Goal: Contribute content: Contribute content

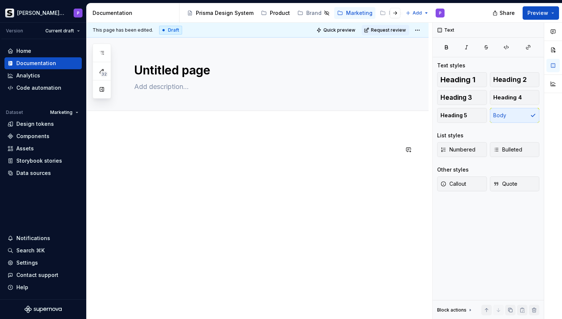
click at [153, 133] on div at bounding box center [258, 202] width 342 height 151
click at [150, 125] on div "Add tab" at bounding box center [258, 119] width 342 height 16
click at [148, 132] on div at bounding box center [258, 202] width 342 height 151
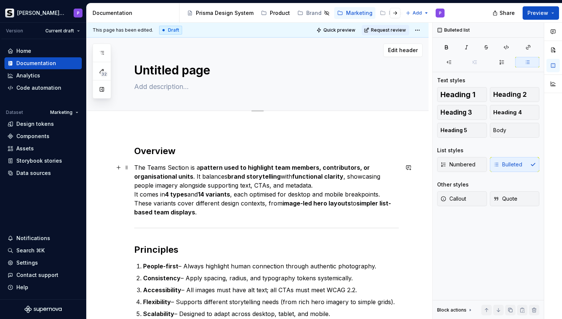
type textarea "*"
click at [168, 66] on textarea "Untitled page" at bounding box center [265, 70] width 265 height 18
type textarea "T"
type textarea "*"
type textarea "Te"
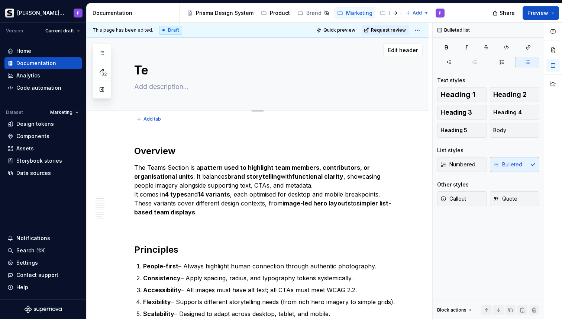
type textarea "*"
type textarea "Tea"
type textarea "*"
type textarea "Team"
type textarea "*"
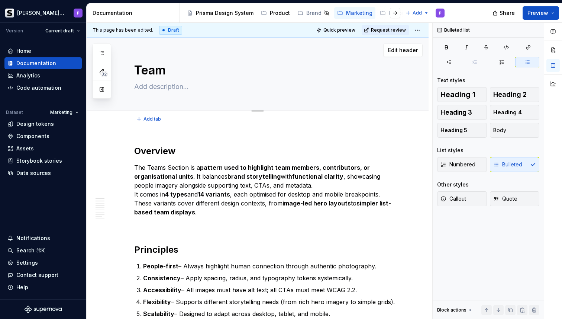
type textarea "Teams"
type textarea "*"
type textarea "Teams"
type textarea "*"
type textarea "Teams S"
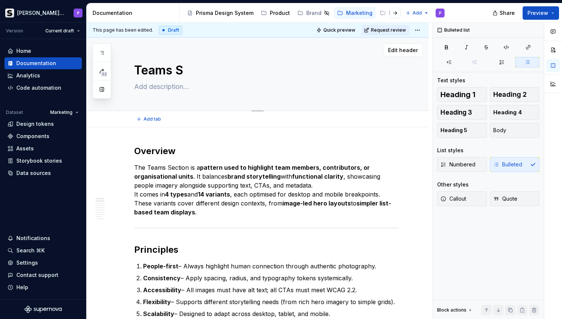
type textarea "*"
type textarea "Teams Se"
type textarea "*"
type textarea "Teams Sec"
type textarea "*"
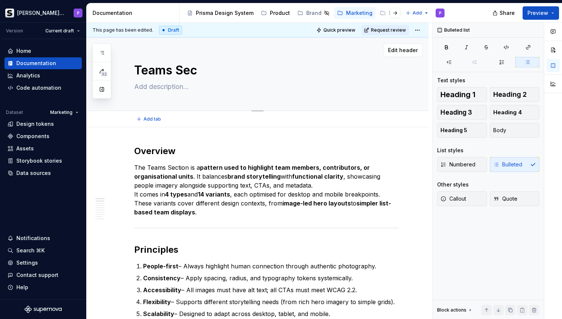
type textarea "Teams Sect"
type textarea "*"
type textarea "Teams Secti"
type textarea "*"
type textarea "Teams Sectio"
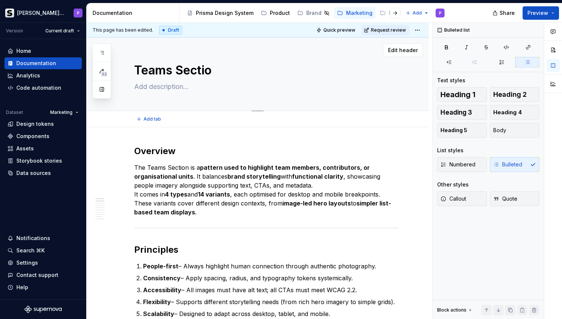
type textarea "*"
type textarea "Teams Section"
type textarea "*"
type textarea "Teams Section"
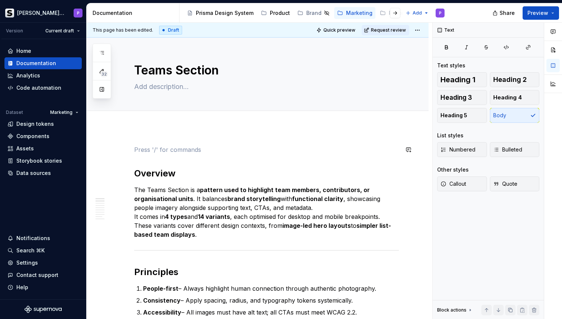
click at [205, 190] on strong "pattern used to highlight team members, contributors, or organisational units" at bounding box center [252, 194] width 237 height 16
click at [196, 148] on p at bounding box center [266, 149] width 265 height 9
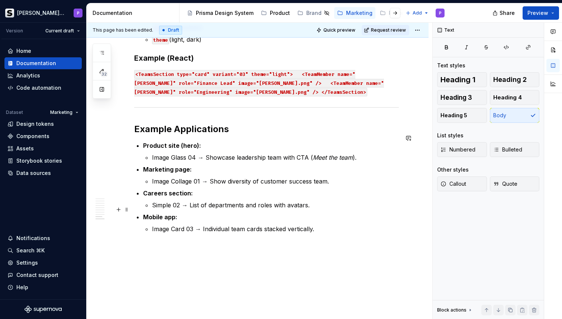
scroll to position [1323, 0]
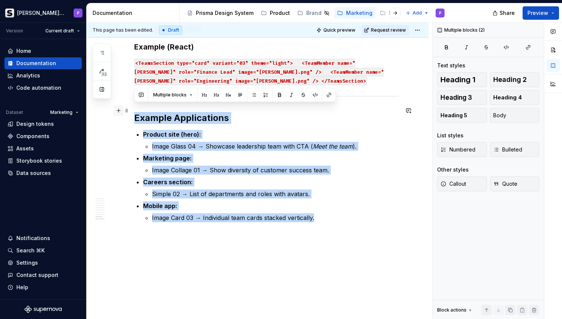
drag, startPoint x: 328, startPoint y: 212, endPoint x: 119, endPoint y: 109, distance: 232.7
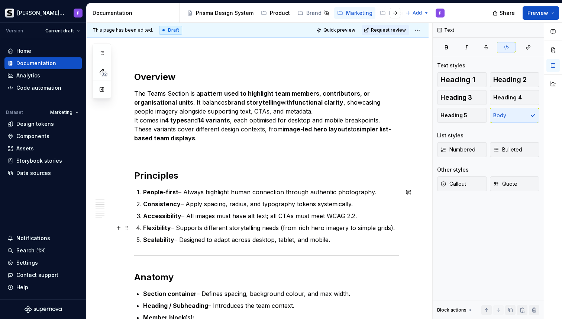
scroll to position [0, 0]
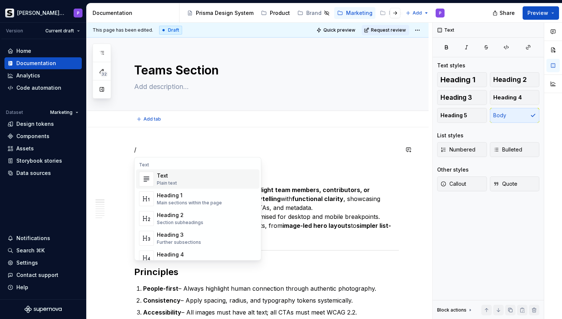
type textarea "*"
click at [184, 148] on p "/" at bounding box center [266, 149] width 265 height 9
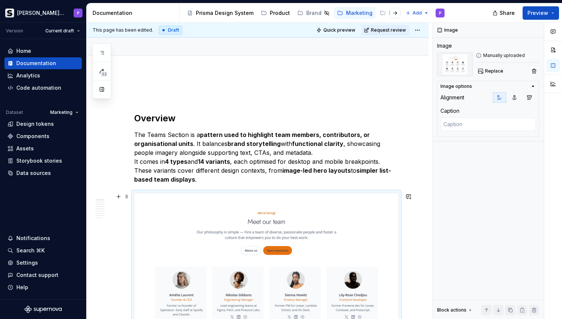
scroll to position [53, 0]
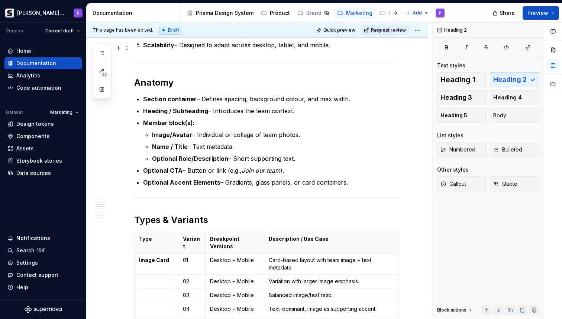
scroll to position [513, 0]
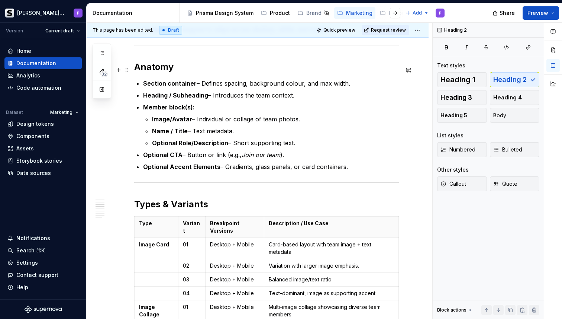
click at [196, 70] on h2 "Anatomy" at bounding box center [266, 67] width 265 height 12
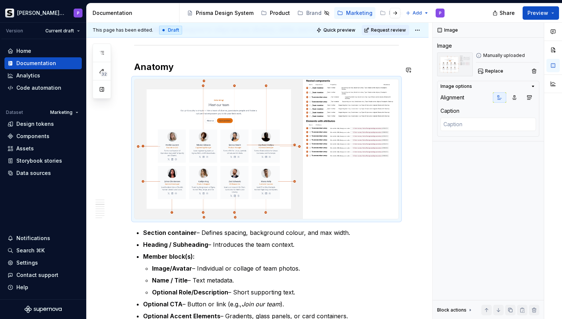
click at [299, 140] on img at bounding box center [267, 149] width 264 height 140
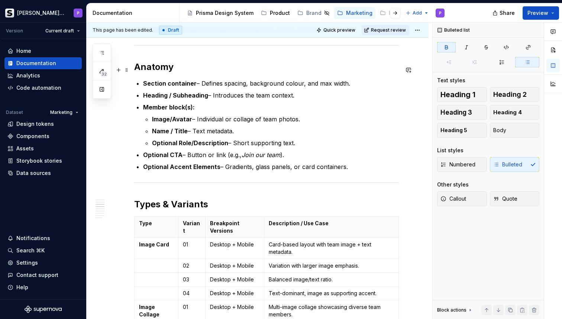
click at [199, 73] on h2 "Anatomy" at bounding box center [266, 67] width 265 height 12
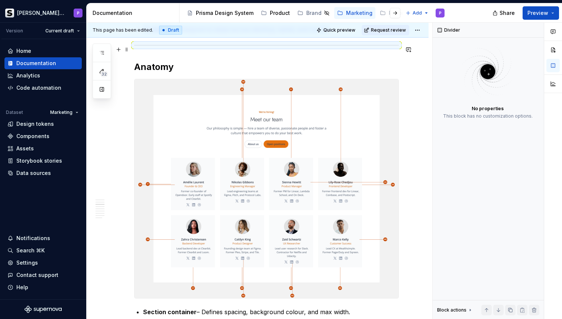
click at [291, 48] on div at bounding box center [266, 45] width 265 height 5
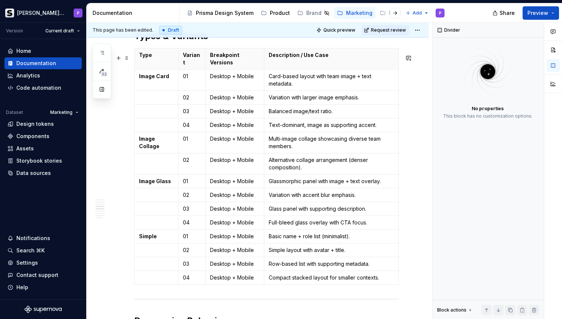
scroll to position [911, 0]
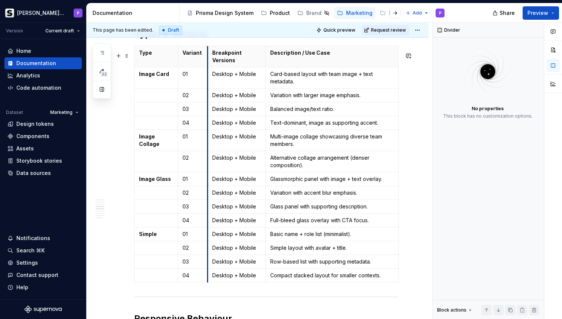
click at [208, 64] on th "Breakpoint Versions" at bounding box center [237, 56] width 58 height 21
click at [537, 27] on button "button" at bounding box center [536, 30] width 10 height 10
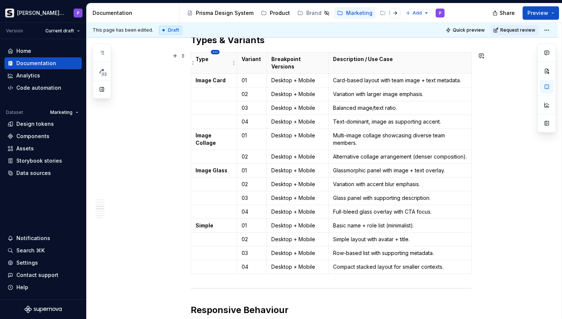
click at [217, 52] on html "[PERSON_NAME] Prisma P Version Current draft Home Documentation Analytics Code …" at bounding box center [281, 159] width 562 height 319
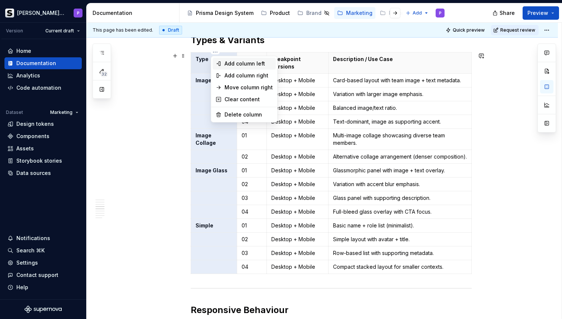
click at [227, 64] on div "Add column left" at bounding box center [249, 63] width 48 height 7
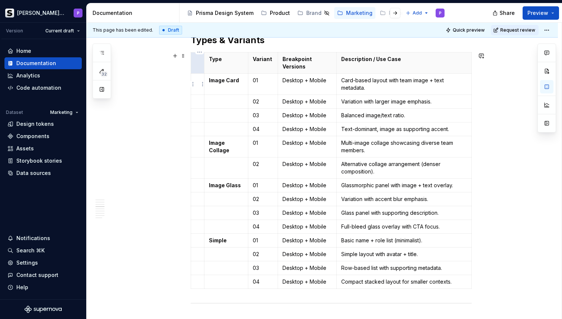
click at [199, 84] on p at bounding box center [198, 80] width 4 height 7
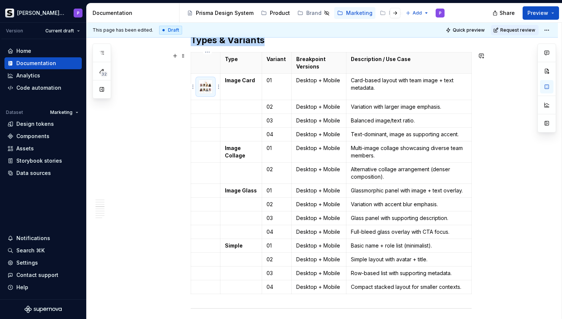
click at [208, 85] on img at bounding box center [205, 86] width 13 height 13
click at [219, 80] on td at bounding box center [205, 86] width 29 height 26
click at [211, 92] on img at bounding box center [205, 86] width 13 height 13
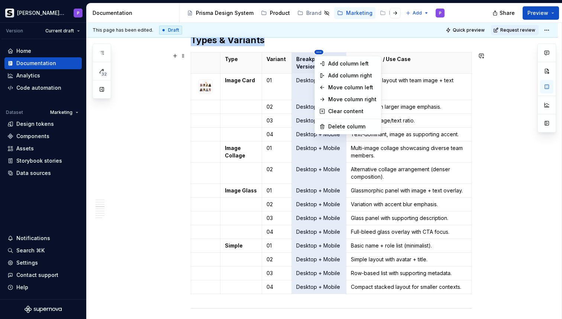
click at [320, 54] on html "[PERSON_NAME] Prisma P Version Current draft Home Documentation Analytics Code …" at bounding box center [281, 159] width 562 height 319
click at [351, 72] on div "Add column right" at bounding box center [352, 75] width 48 height 7
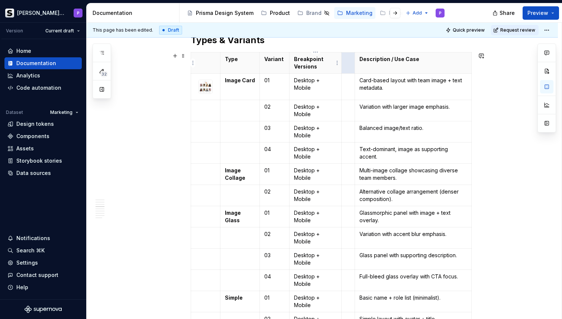
click at [303, 60] on strong "Breakpoint Versions" at bounding box center [309, 63] width 30 height 14
click at [303, 65] on strong "Breakpoint Versions" at bounding box center [309, 63] width 30 height 14
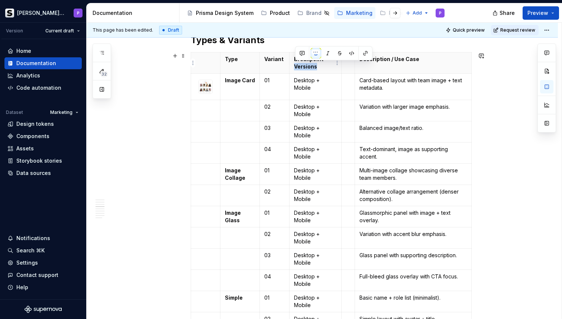
click at [331, 68] on p "Breakpoint Versions" at bounding box center [315, 62] width 43 height 15
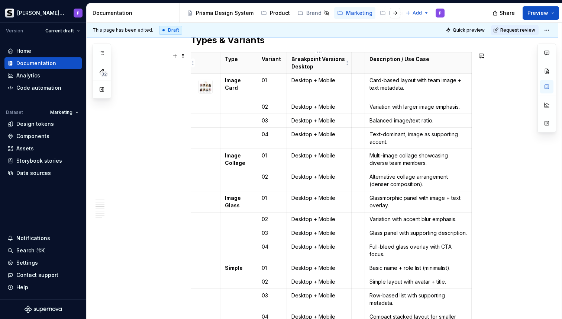
click at [325, 58] on strong "Breakpoint Versions Desktop" at bounding box center [319, 63] width 55 height 14
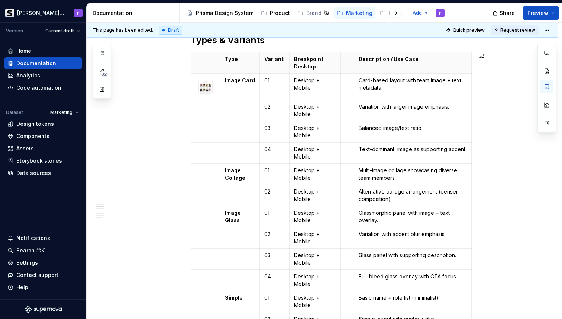
scroll to position [928, 0]
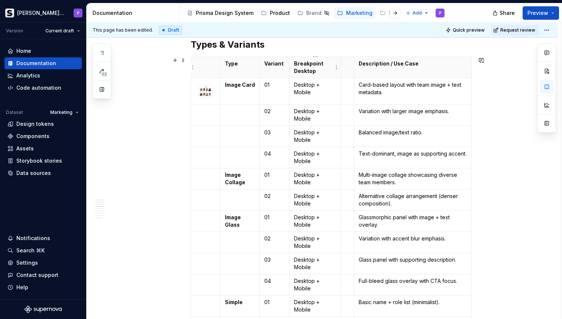
click at [302, 63] on strong "Breakpoint Desktop" at bounding box center [309, 67] width 30 height 14
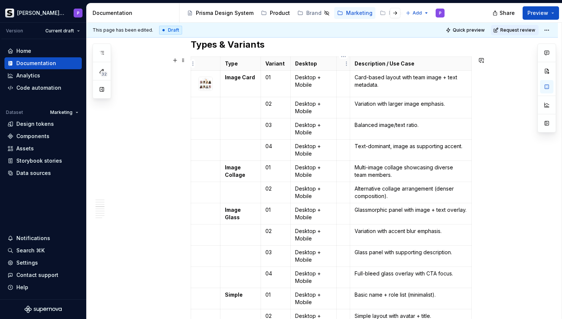
click at [341, 66] on th at bounding box center [343, 64] width 13 height 14
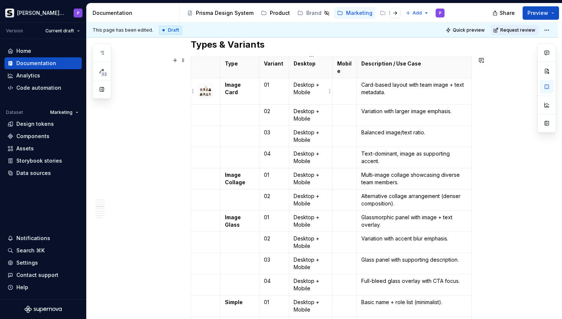
click at [308, 91] on p "Desktop + Mobile" at bounding box center [311, 88] width 35 height 15
click at [209, 89] on img at bounding box center [205, 90] width 13 height 13
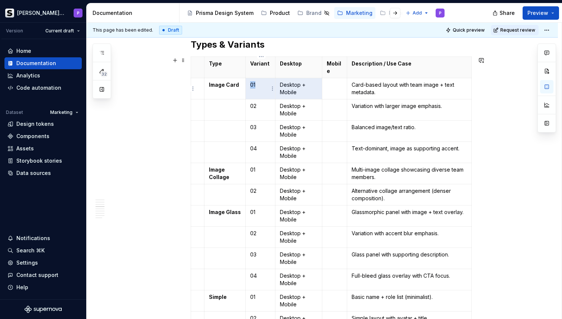
drag, startPoint x: 311, startPoint y: 95, endPoint x: 271, endPoint y: 84, distance: 41.7
click at [271, 84] on body "[PERSON_NAME] Prisma P Version Current draft Home Documentation Analytics Code …" at bounding box center [281, 159] width 562 height 319
click at [309, 86] on p "Desktop + Mobile" at bounding box center [298, 88] width 37 height 15
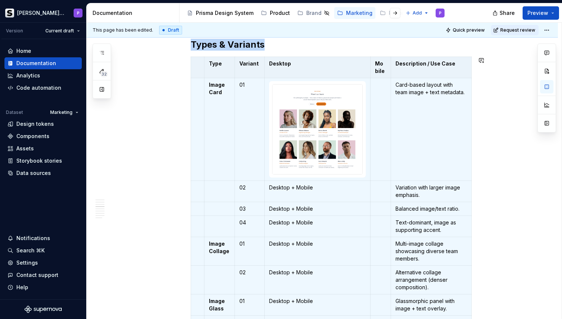
scroll to position [961, 0]
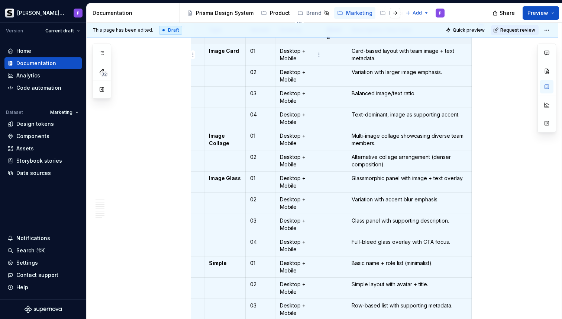
click at [288, 53] on p "Desktop + Mobile" at bounding box center [298, 54] width 37 height 15
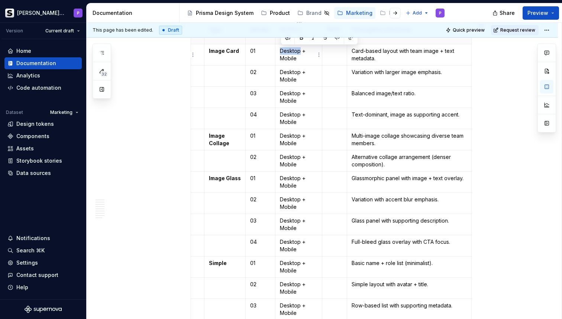
click at [288, 53] on p "Desktop + Mobile" at bounding box center [298, 54] width 37 height 15
click at [288, 55] on p "Desktop + Mobile" at bounding box center [298, 54] width 37 height 15
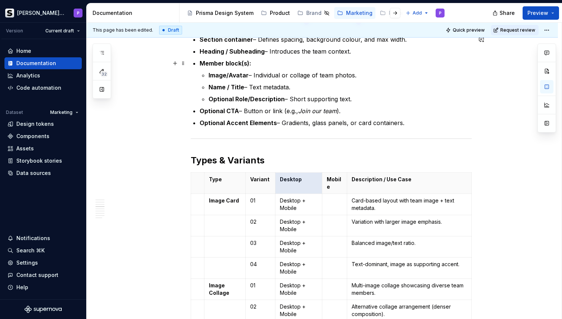
scroll to position [811, 0]
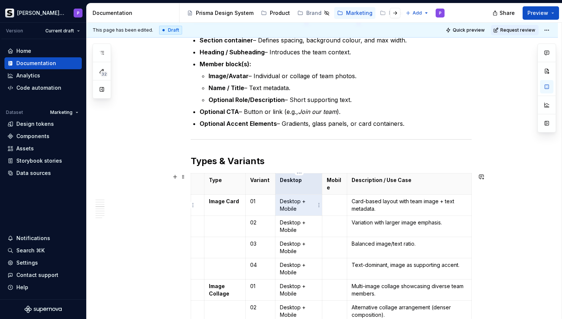
drag, startPoint x: 281, startPoint y: 50, endPoint x: 295, endPoint y: 207, distance: 157.6
click at [295, 207] on p "Desktop + Mobile" at bounding box center [298, 204] width 37 height 15
drag, startPoint x: 281, startPoint y: 201, endPoint x: 305, endPoint y: 211, distance: 25.7
click at [305, 211] on p "Desktop + Mobile" at bounding box center [298, 204] width 37 height 15
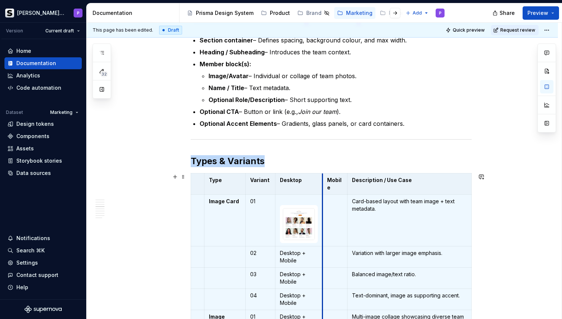
drag, startPoint x: 372, startPoint y: 210, endPoint x: 313, endPoint y: 208, distance: 58.8
click at [335, 209] on td at bounding box center [335, 220] width 25 height 52
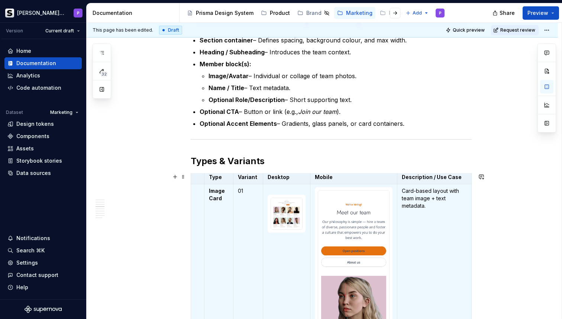
scroll to position [0, 0]
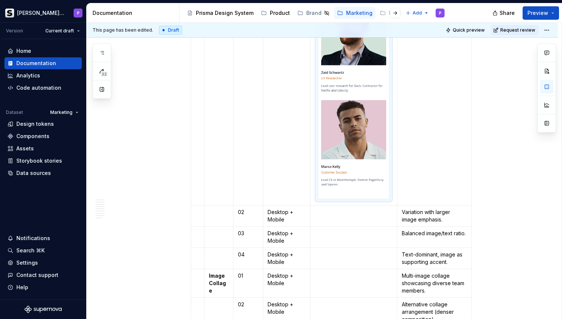
scroll to position [1642, 0]
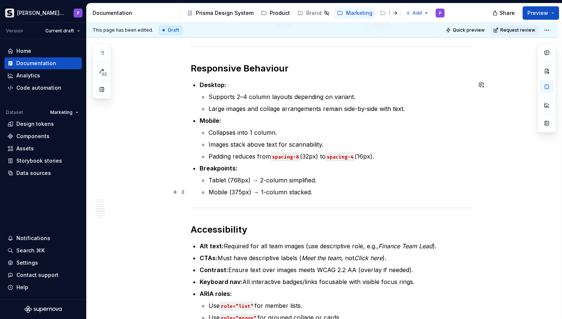
drag, startPoint x: 398, startPoint y: 188, endPoint x: 360, endPoint y: 188, distance: 38.3
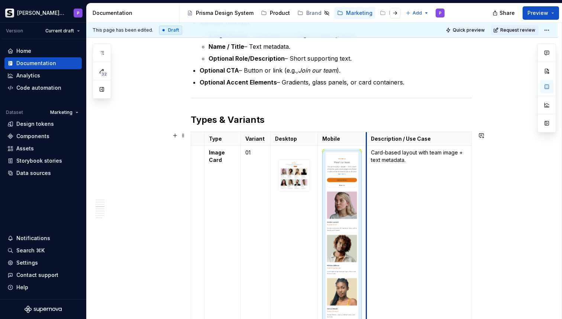
scroll to position [848, 0]
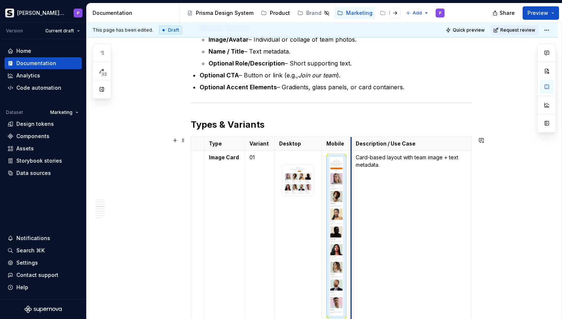
drag, startPoint x: 367, startPoint y: 185, endPoint x: 340, endPoint y: 186, distance: 26.8
click at [335, 169] on img at bounding box center [336, 236] width 13 height 158
click at [335, 157] on div at bounding box center [337, 236] width 14 height 159
click at [339, 190] on img at bounding box center [336, 236] width 13 height 158
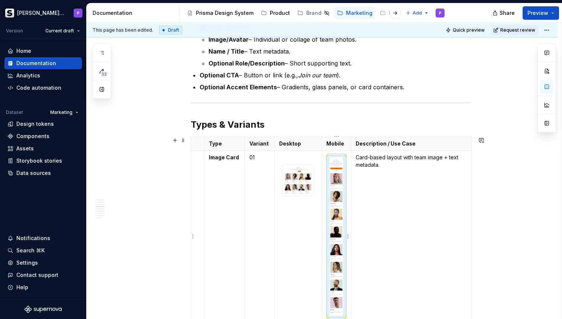
click at [339, 190] on img at bounding box center [336, 236] width 13 height 158
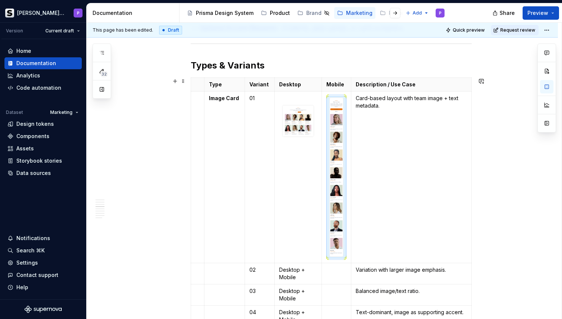
scroll to position [909, 0]
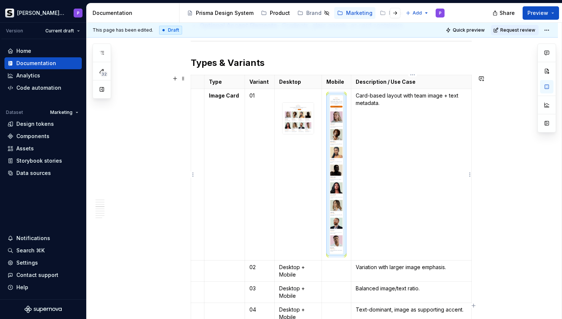
click at [361, 202] on td "Card-based layout with team image + text metadata." at bounding box center [411, 174] width 121 height 171
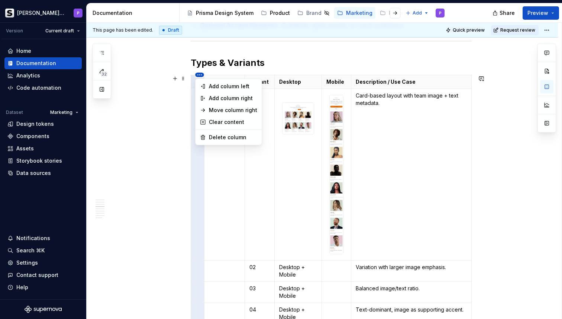
click at [197, 75] on html "[PERSON_NAME] Prisma P Version Current draft Home Documentation Analytics Code …" at bounding box center [281, 159] width 562 height 319
click at [214, 138] on div "Delete column" at bounding box center [233, 137] width 48 height 7
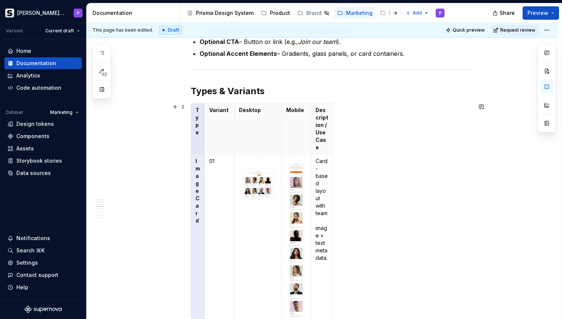
scroll to position [826, 0]
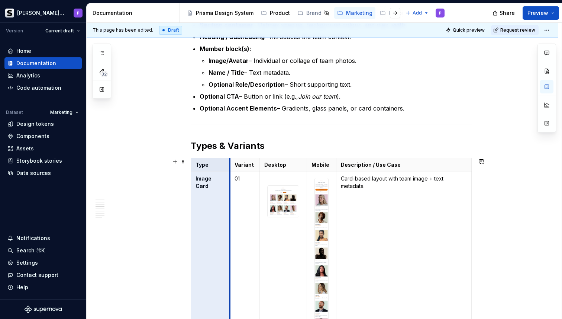
drag, startPoint x: 206, startPoint y: 180, endPoint x: 231, endPoint y: 180, distance: 24.9
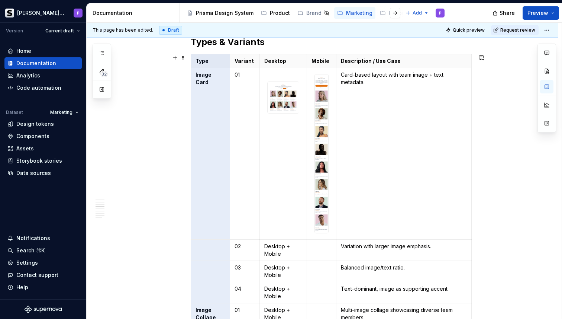
scroll to position [930, 0]
click at [316, 104] on div at bounding box center [322, 153] width 14 height 159
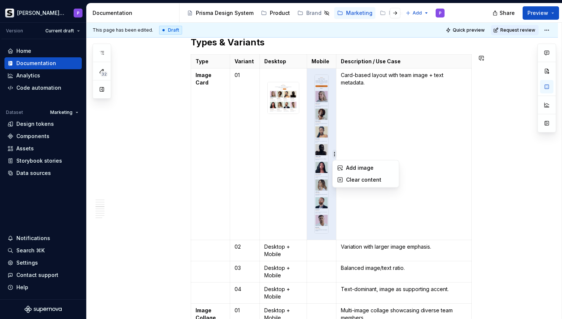
click at [325, 153] on html "[PERSON_NAME] Prisma P Version Current draft Home Documentation Analytics Code …" at bounding box center [281, 159] width 562 height 319
click at [323, 153] on html "[PERSON_NAME] Prisma P Version Current draft Home Documentation Analytics Code …" at bounding box center [281, 159] width 562 height 319
click at [328, 151] on img at bounding box center [321, 154] width 13 height 158
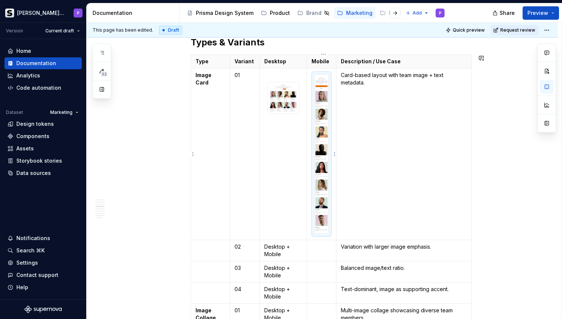
click at [318, 150] on img at bounding box center [321, 154] width 13 height 158
click at [322, 150] on img at bounding box center [321, 154] width 13 height 158
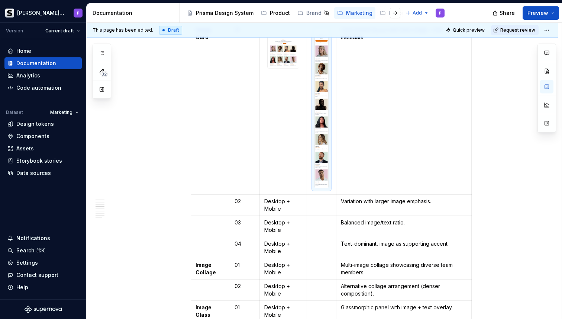
scroll to position [881, 0]
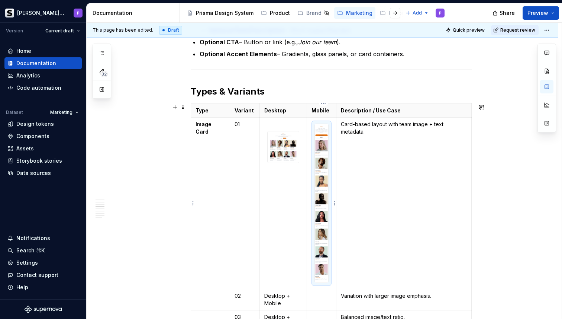
click at [328, 152] on img at bounding box center [321, 203] width 13 height 158
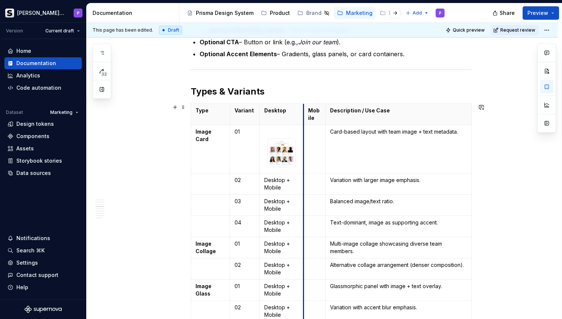
click at [306, 118] on th "Mobile" at bounding box center [315, 113] width 22 height 21
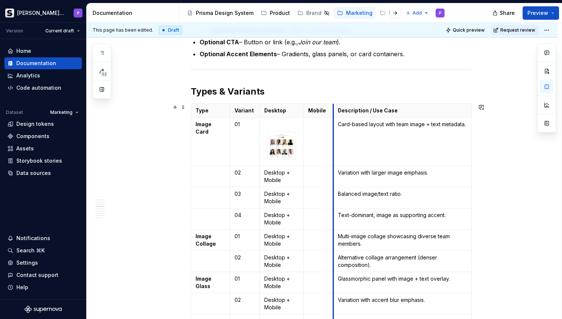
drag, startPoint x: 328, startPoint y: 118, endPoint x: 336, endPoint y: 116, distance: 8.1
click at [336, 116] on th "Description / Use Case" at bounding box center [403, 110] width 138 height 14
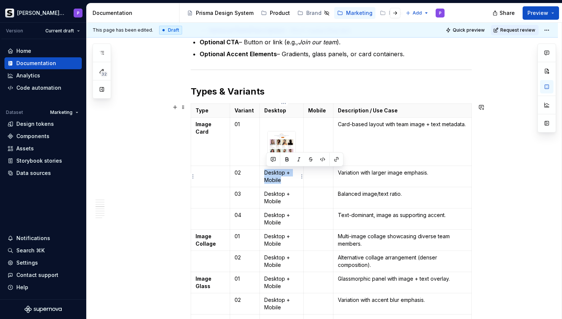
drag, startPoint x: 287, startPoint y: 178, endPoint x: 266, endPoint y: 170, distance: 23.2
click at [266, 170] on td "Desktop + Mobile" at bounding box center [282, 176] width 44 height 21
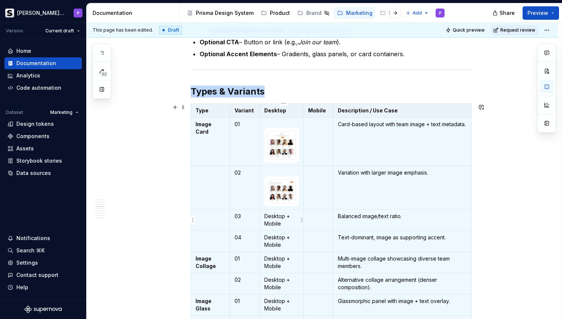
click at [287, 216] on p "Desktop + Mobile" at bounding box center [281, 219] width 35 height 15
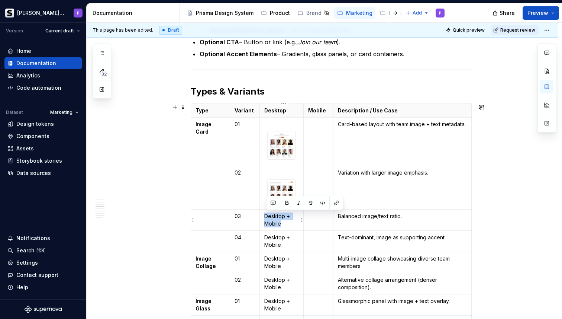
drag, startPoint x: 292, startPoint y: 225, endPoint x: 263, endPoint y: 213, distance: 31.4
click at [263, 213] on td "Desktop + Mobile" at bounding box center [282, 219] width 44 height 21
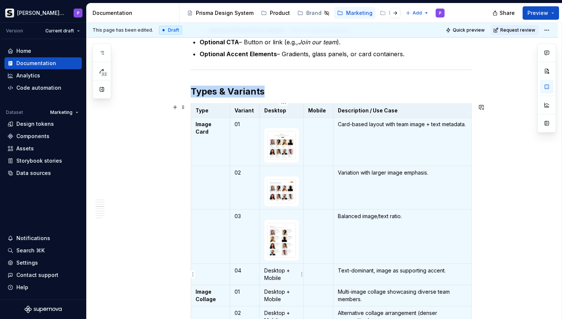
click at [283, 277] on p "Desktop + Mobile" at bounding box center [281, 274] width 35 height 15
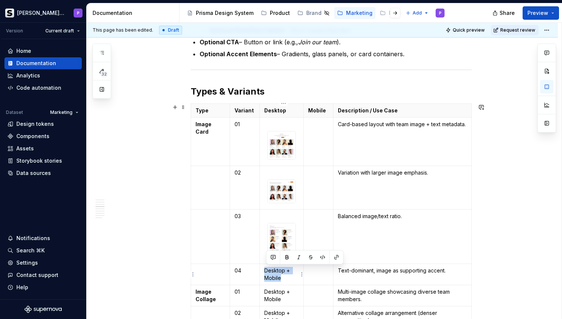
drag, startPoint x: 286, startPoint y: 279, endPoint x: 264, endPoint y: 272, distance: 23.9
click at [264, 272] on td "Desktop + Mobile" at bounding box center [282, 273] width 44 height 21
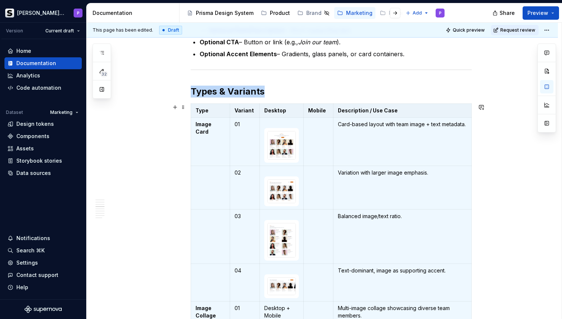
click at [521, 262] on div "Overview The Teams Section is a pattern used to highlight team members, contrib…" at bounding box center [323, 256] width 472 height 2020
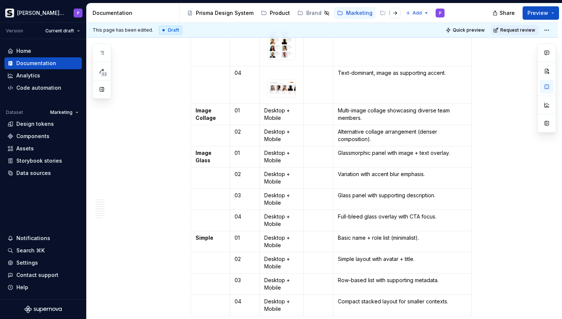
scroll to position [1099, 0]
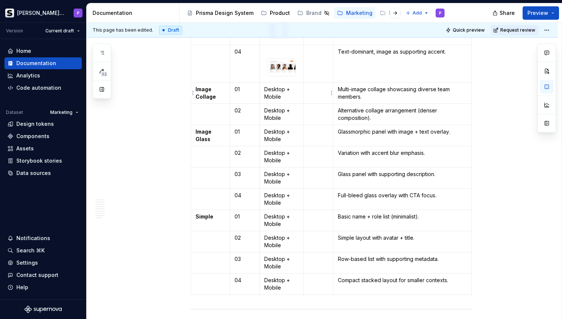
click at [315, 87] on p at bounding box center [318, 89] width 20 height 7
drag, startPoint x: 285, startPoint y: 97, endPoint x: 267, endPoint y: 92, distance: 18.5
click at [267, 92] on p "Desktop + Mobile" at bounding box center [281, 93] width 35 height 15
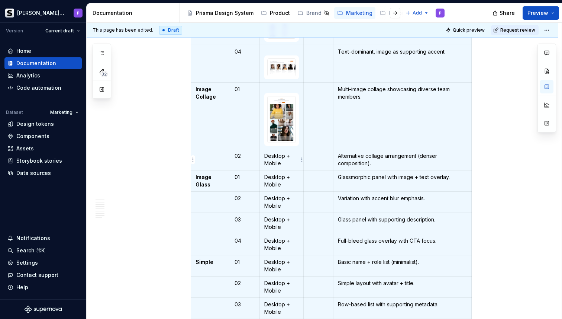
click at [285, 161] on p "Desktop + Mobile" at bounding box center [281, 159] width 35 height 15
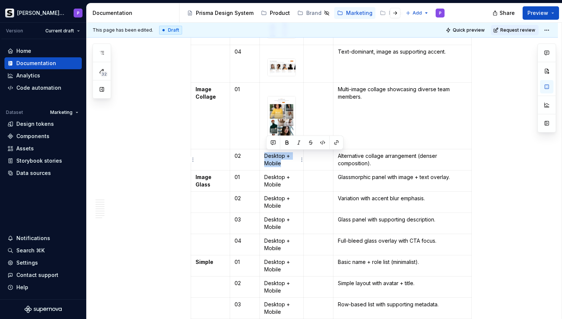
drag, startPoint x: 289, startPoint y: 163, endPoint x: 266, endPoint y: 158, distance: 23.9
click at [266, 158] on p "Desktop + Mobile" at bounding box center [281, 159] width 35 height 15
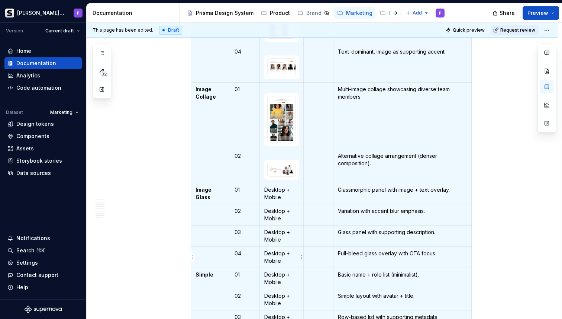
click at [282, 258] on p "Desktop + Mobile" at bounding box center [281, 257] width 35 height 15
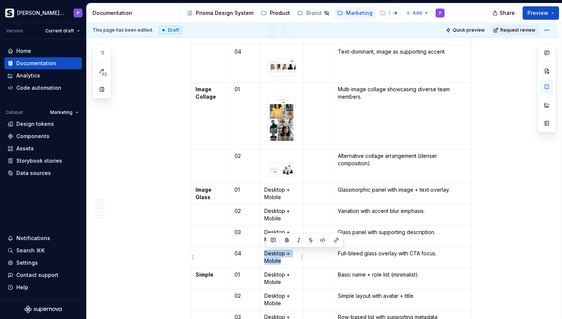
drag, startPoint x: 281, startPoint y: 260, endPoint x: 265, endPoint y: 253, distance: 17.8
click at [265, 253] on td "Desktop + Mobile" at bounding box center [282, 257] width 44 height 21
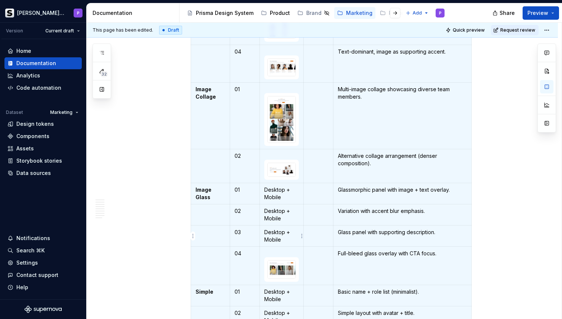
click at [287, 235] on p "Desktop + Mobile" at bounding box center [281, 235] width 35 height 15
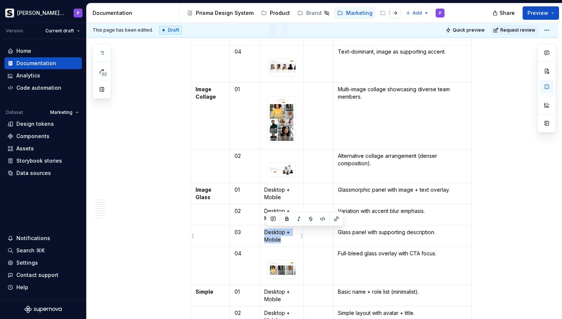
drag, startPoint x: 287, startPoint y: 242, endPoint x: 263, endPoint y: 234, distance: 24.8
click at [263, 234] on td "Desktop + Mobile" at bounding box center [282, 235] width 44 height 21
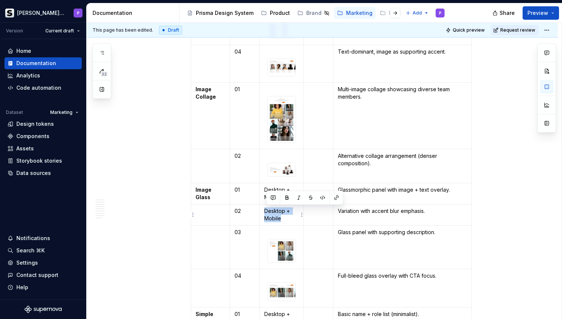
drag, startPoint x: 287, startPoint y: 219, endPoint x: 265, endPoint y: 211, distance: 23.6
click at [265, 211] on td "Desktop + Mobile" at bounding box center [282, 214] width 44 height 21
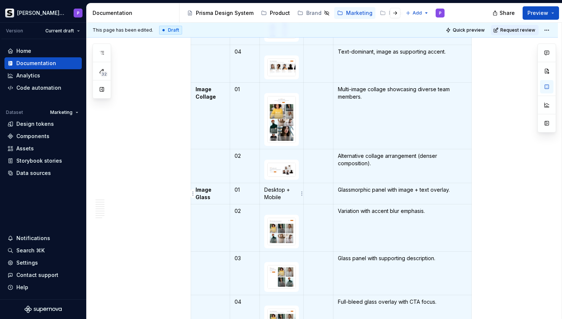
click at [290, 193] on p "Desktop + Mobile" at bounding box center [281, 193] width 35 height 15
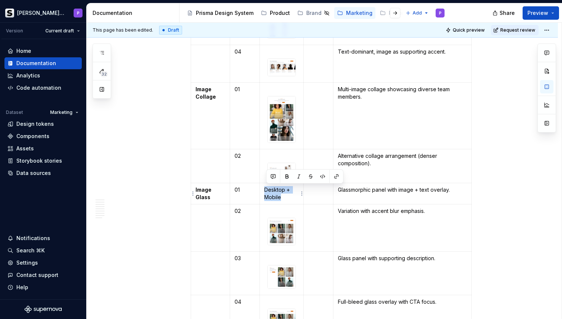
drag, startPoint x: 287, startPoint y: 199, endPoint x: 263, endPoint y: 192, distance: 24.9
click at [263, 192] on td "Desktop + Mobile" at bounding box center [282, 193] width 44 height 21
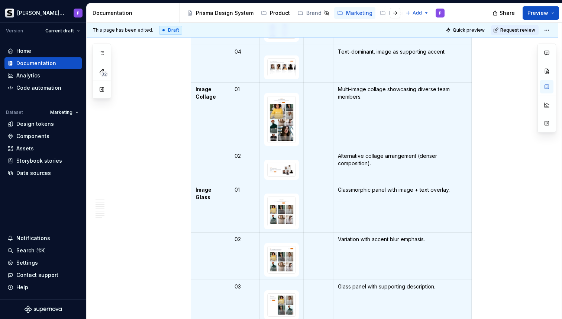
click at [507, 167] on div "Overview The Teams Section is a pattern used to highlight team members, contrib…" at bounding box center [323, 113] width 472 height 2171
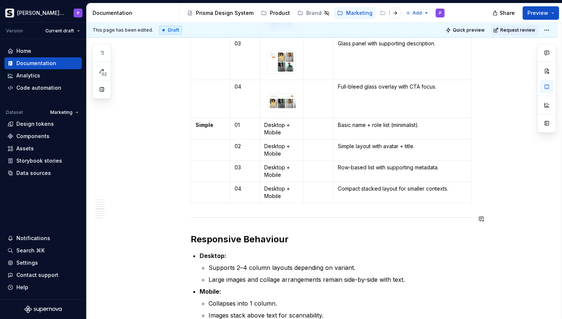
scroll to position [1345, 0]
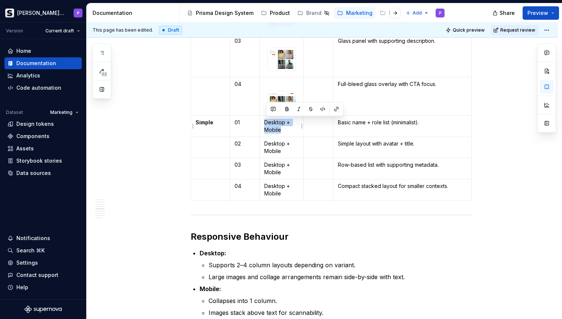
drag, startPoint x: 285, startPoint y: 130, endPoint x: 263, endPoint y: 123, distance: 23.4
click at [263, 123] on td "Desktop + Mobile" at bounding box center [282, 126] width 44 height 21
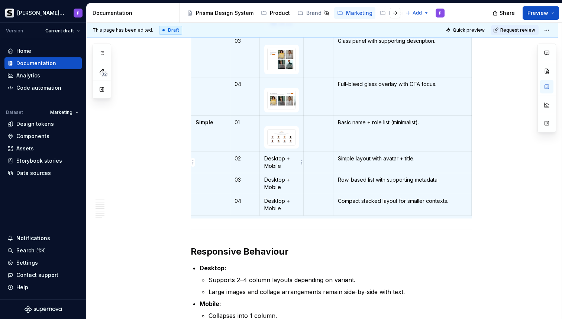
click at [287, 166] on p "Desktop + Mobile" at bounding box center [281, 162] width 35 height 15
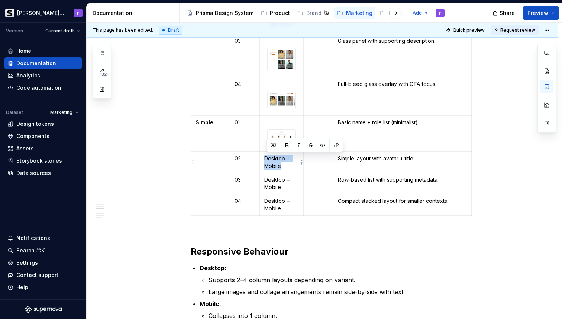
drag, startPoint x: 285, startPoint y: 166, endPoint x: 264, endPoint y: 159, distance: 22.5
click at [264, 159] on td "Desktop + Mobile" at bounding box center [282, 161] width 44 height 21
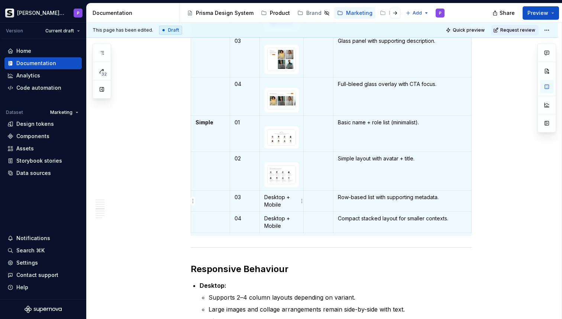
click at [293, 198] on p "Desktop + Mobile" at bounding box center [281, 200] width 35 height 15
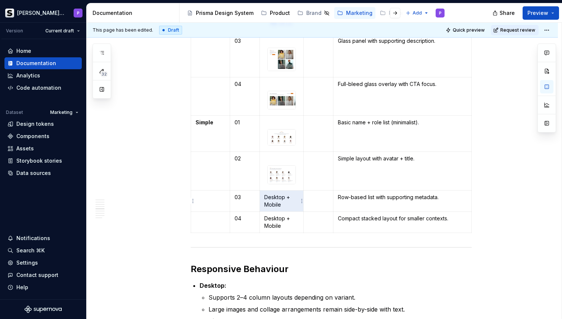
drag, startPoint x: 286, startPoint y: 204, endPoint x: 266, endPoint y: 195, distance: 22.3
click at [266, 195] on td "Desktop + Mobile" at bounding box center [282, 200] width 44 height 21
click at [270, 196] on p "Desktop + Mobile" at bounding box center [281, 200] width 35 height 15
drag, startPoint x: 270, startPoint y: 196, endPoint x: 282, endPoint y: 203, distance: 13.7
click at [282, 203] on p "Desktop + Mobile" at bounding box center [281, 200] width 35 height 15
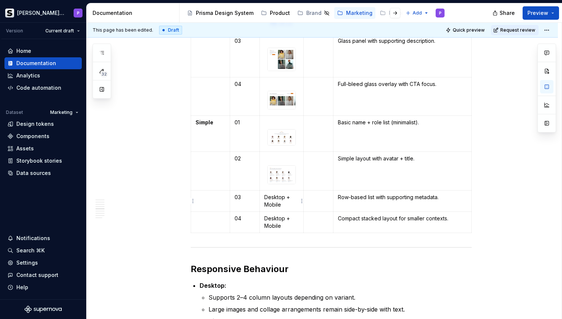
click at [282, 205] on p "Desktop + Mobile" at bounding box center [281, 200] width 35 height 15
drag, startPoint x: 283, startPoint y: 205, endPoint x: 263, endPoint y: 198, distance: 21.1
click at [263, 198] on td "Desktop + Mobile" at bounding box center [282, 200] width 44 height 21
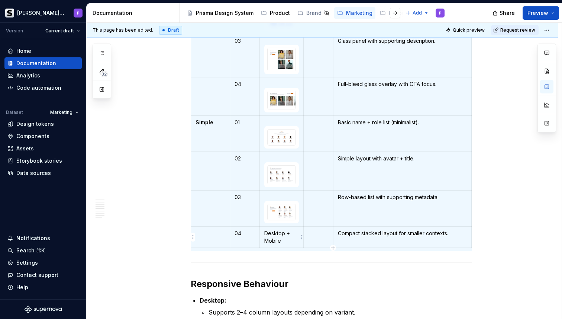
click at [279, 233] on p "Desktop + Mobile" at bounding box center [281, 236] width 35 height 15
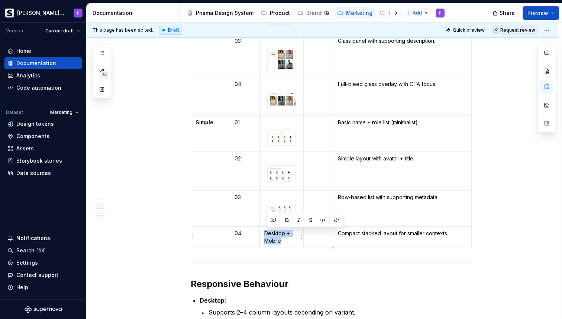
drag, startPoint x: 285, startPoint y: 240, endPoint x: 264, endPoint y: 234, distance: 21.4
click at [264, 234] on td "Desktop + Mobile" at bounding box center [282, 236] width 44 height 21
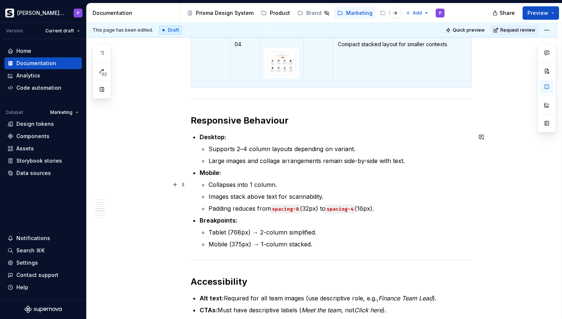
scroll to position [1528, 0]
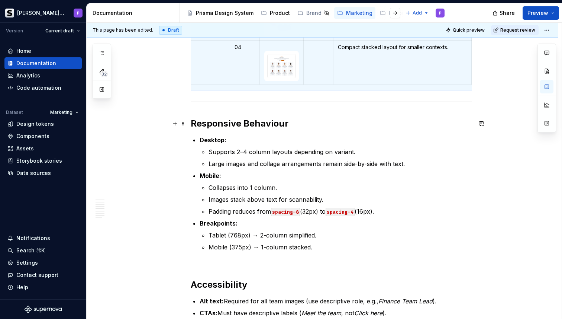
click at [207, 125] on h2 "Responsive Behaviour" at bounding box center [331, 124] width 281 height 12
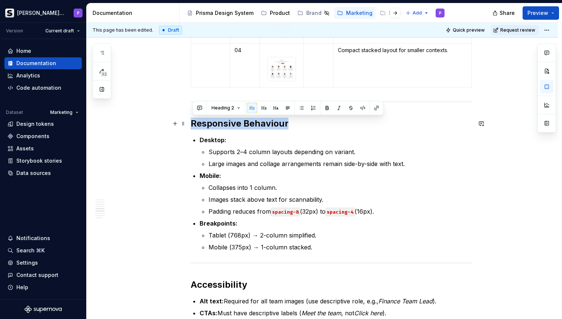
drag, startPoint x: 207, startPoint y: 125, endPoint x: 273, endPoint y: 120, distance: 66.8
click at [273, 120] on h2 "Responsive Behaviour" at bounding box center [331, 124] width 281 height 12
copy h2 "Responsive Behaviour"
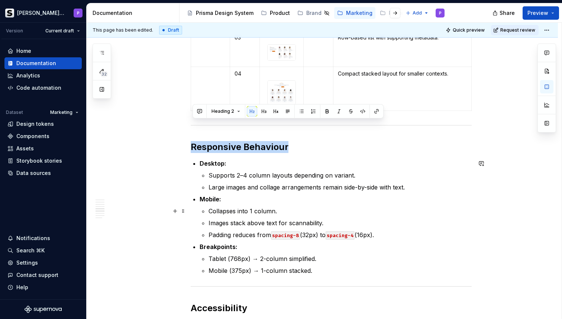
scroll to position [1491, 0]
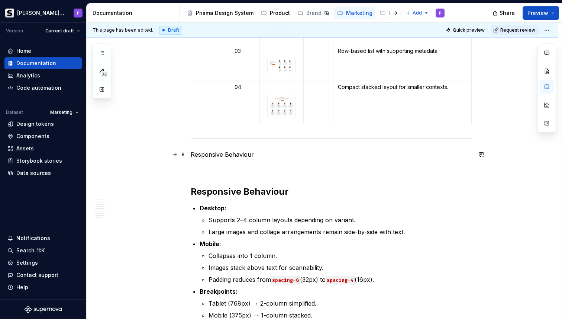
click at [226, 152] on p "Responsive Behaviour" at bounding box center [331, 154] width 281 height 9
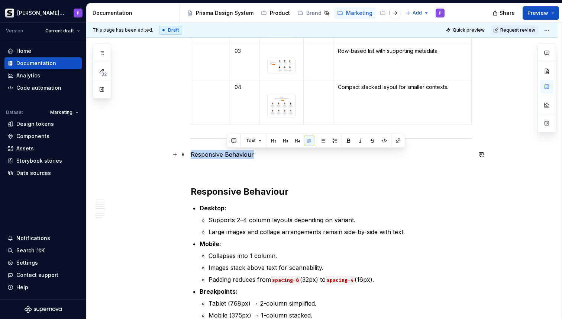
click at [226, 152] on p "Responsive Behaviour" at bounding box center [331, 154] width 281 height 9
click at [238, 140] on button "button" at bounding box center [239, 140] width 10 height 10
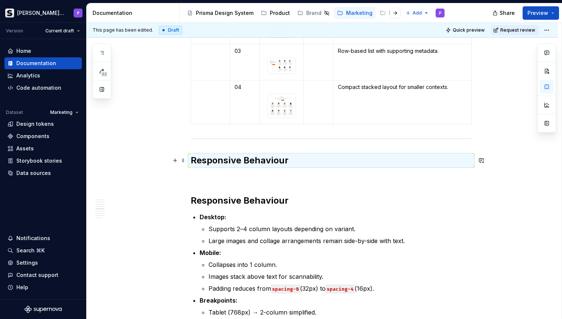
click at [269, 162] on h2 "Responsive Behaviour" at bounding box center [331, 160] width 281 height 12
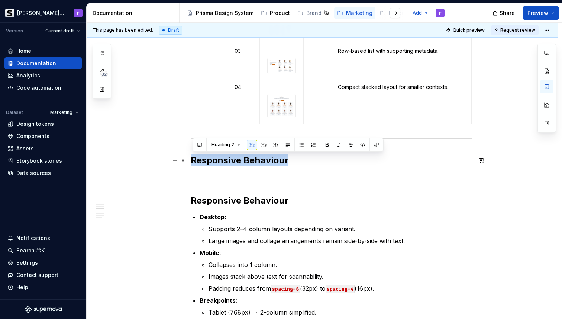
drag, startPoint x: 269, startPoint y: 162, endPoint x: 221, endPoint y: 164, distance: 48.0
click at [221, 164] on h2 "Responsive Behaviour" at bounding box center [331, 160] width 281 height 12
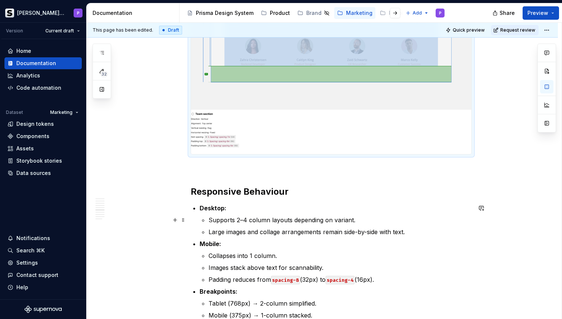
scroll to position [1752, 0]
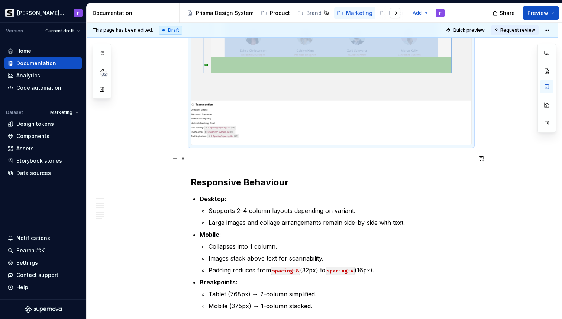
click at [289, 159] on p at bounding box center [331, 158] width 281 height 9
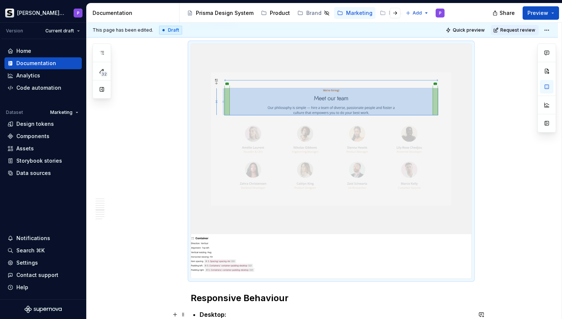
scroll to position [1970, 0]
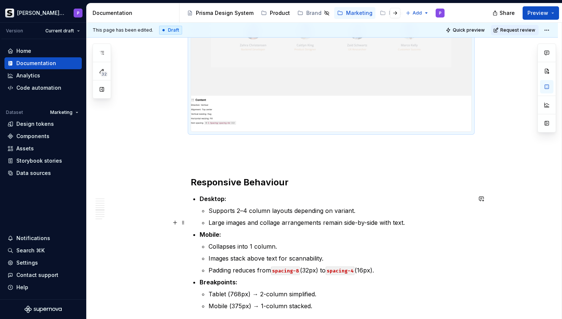
scroll to position [2236, 0]
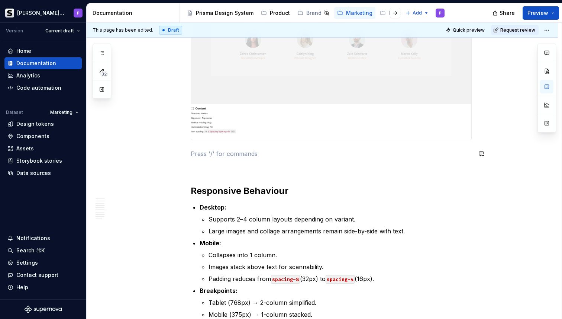
click at [239, 149] on p at bounding box center [331, 153] width 281 height 9
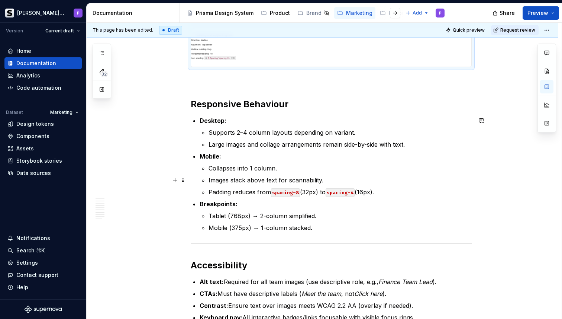
scroll to position [2479, 0]
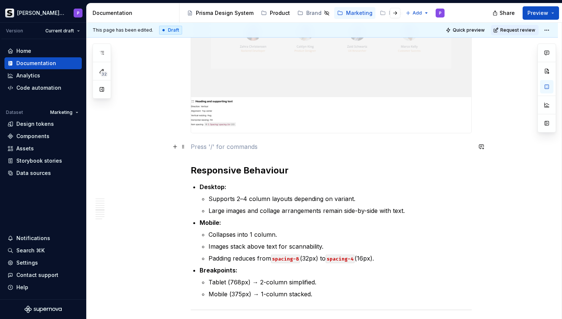
click at [235, 150] on p at bounding box center [331, 146] width 281 height 9
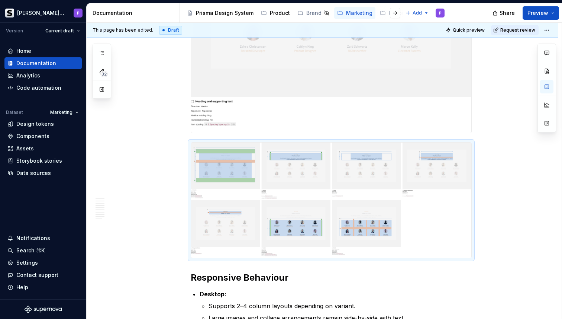
click at [258, 81] on img at bounding box center [331, 20] width 280 height 226
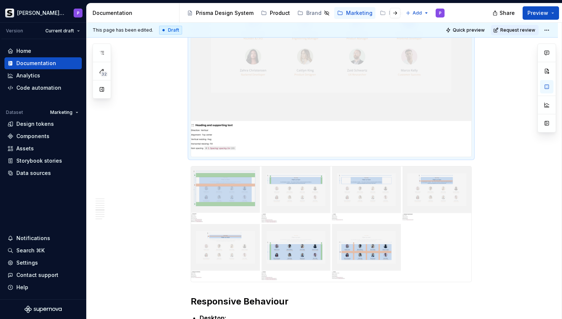
scroll to position [2455, 0]
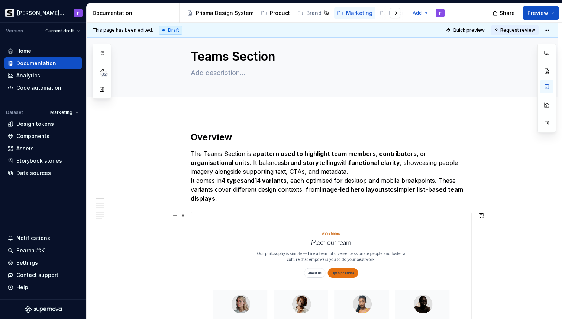
scroll to position [0, 0]
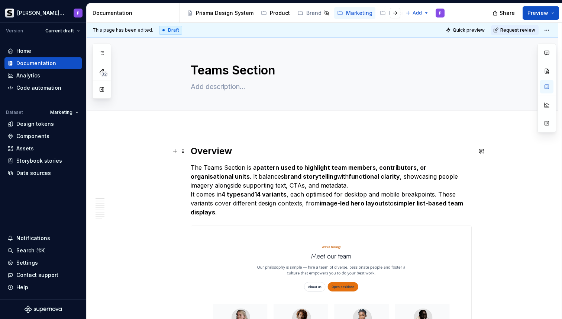
click at [242, 145] on h2 "Overview" at bounding box center [331, 151] width 281 height 12
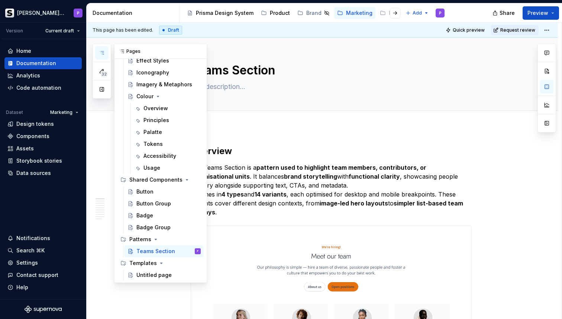
click at [99, 53] on icon "button" at bounding box center [102, 53] width 6 height 6
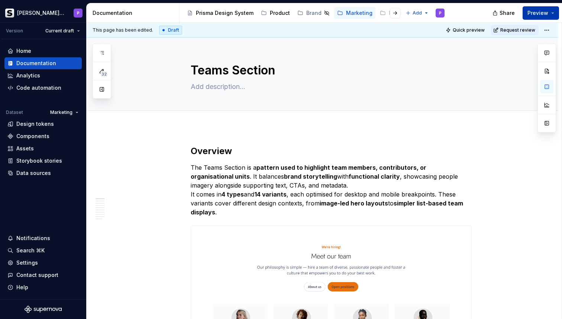
click at [543, 10] on span "Preview" at bounding box center [538, 12] width 21 height 7
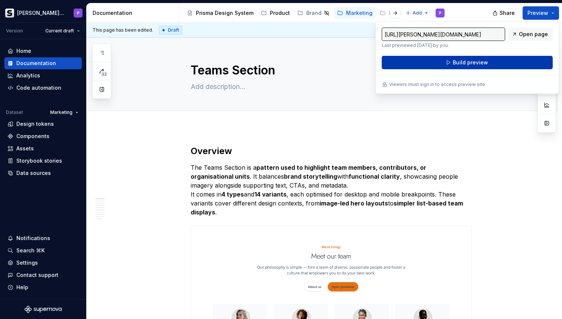
click at [479, 64] on span "Build preview" at bounding box center [470, 62] width 35 height 7
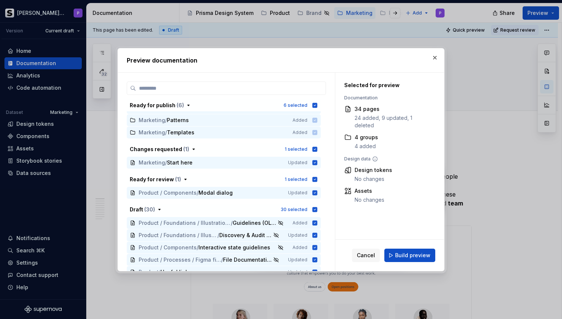
scroll to position [0, 0]
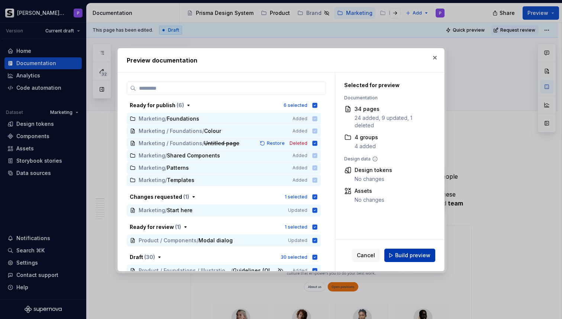
click at [428, 253] on span "Build preview" at bounding box center [412, 254] width 35 height 7
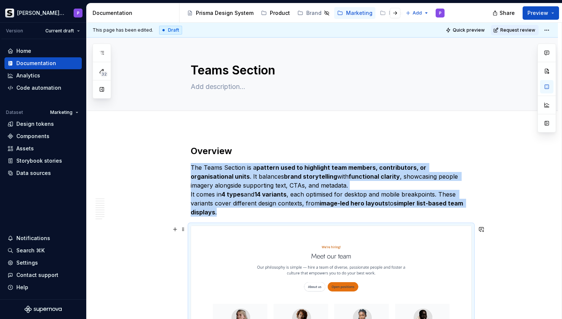
scroll to position [139, 0]
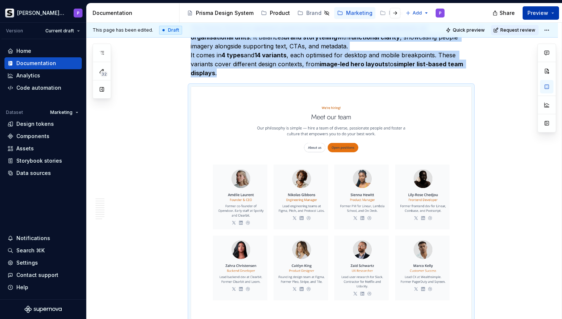
click at [546, 12] on span "Preview" at bounding box center [538, 12] width 21 height 7
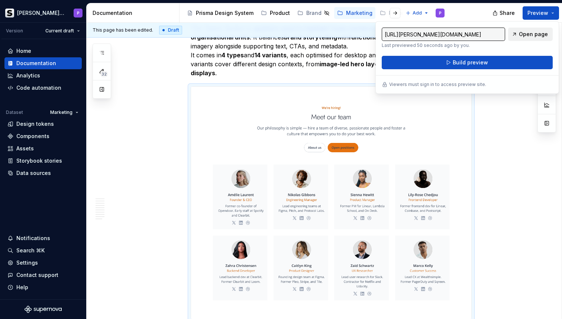
click at [531, 34] on span "Open page" at bounding box center [533, 33] width 29 height 7
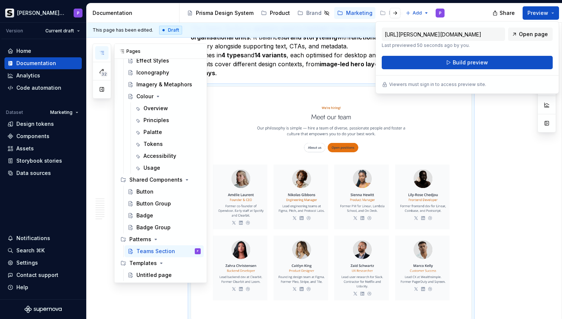
click at [103, 55] on icon "button" at bounding box center [102, 53] width 6 height 6
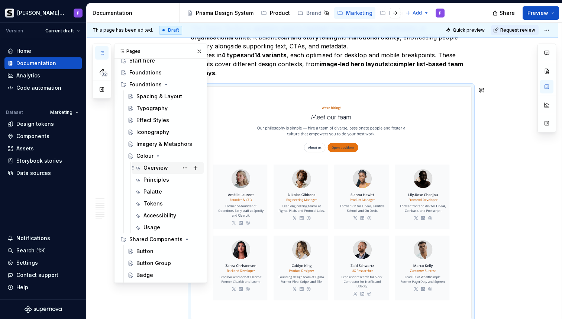
scroll to position [0, 0]
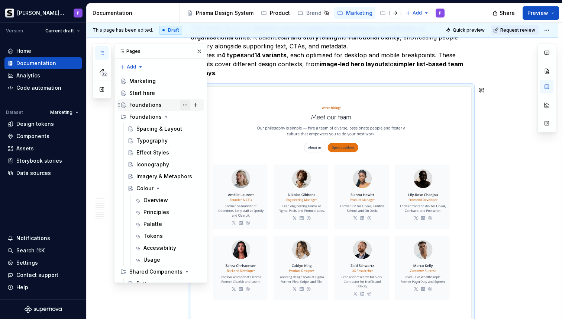
click at [184, 106] on button "Page tree" at bounding box center [185, 105] width 10 height 10
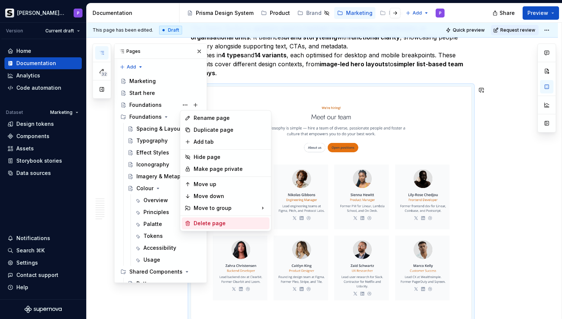
click at [212, 225] on div "Delete page" at bounding box center [230, 222] width 73 height 7
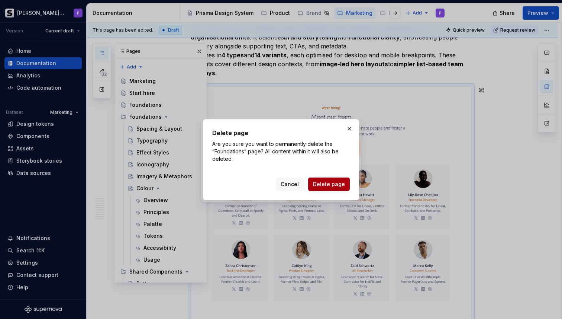
click at [330, 184] on span "Delete page" at bounding box center [329, 183] width 32 height 7
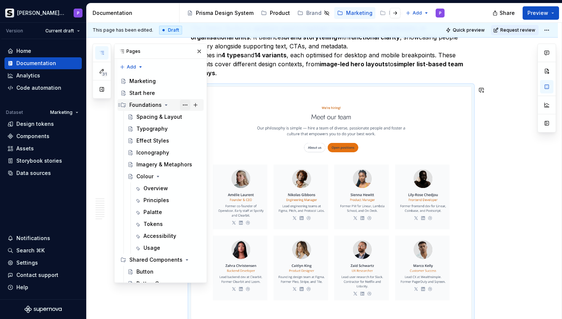
click at [184, 104] on button "Page tree" at bounding box center [185, 105] width 10 height 10
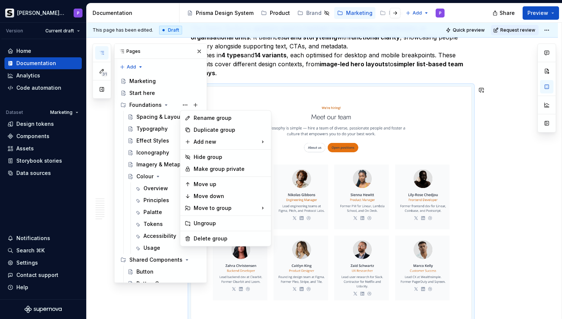
click at [159, 104] on div "31 Pages Add Accessibility guide for tree Page tree. Navigate the tree with the…" at bounding box center [150, 163] width 115 height 239
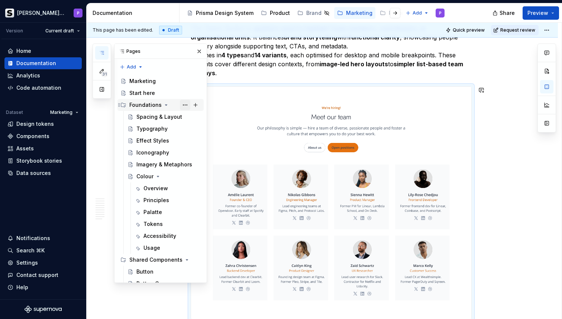
click at [184, 102] on button "Page tree" at bounding box center [185, 105] width 10 height 10
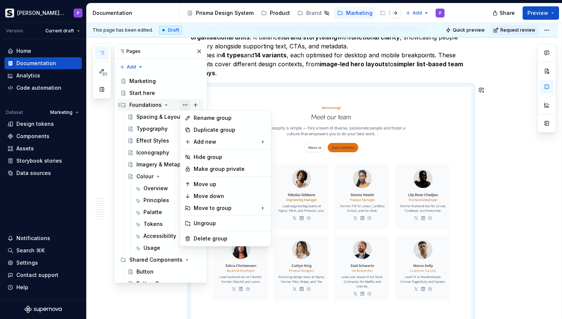
click at [184, 102] on div "31 Pages Add Accessibility guide for tree Page tree. Navigate the tree with the…" at bounding box center [150, 163] width 115 height 239
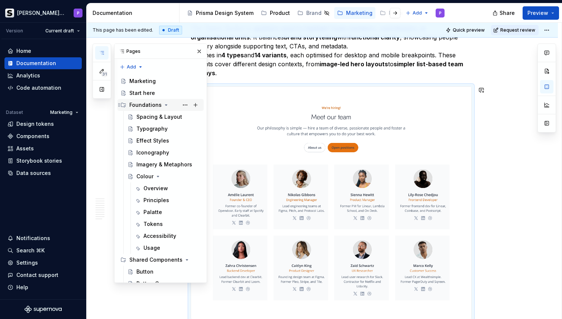
click at [166, 105] on icon "Page tree" at bounding box center [167, 105] width 2 height 1
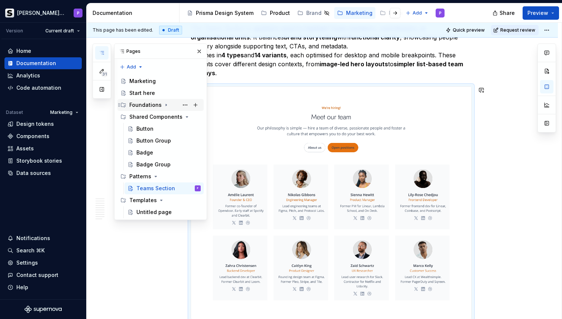
click at [166, 104] on icon "Page tree" at bounding box center [166, 105] width 1 height 2
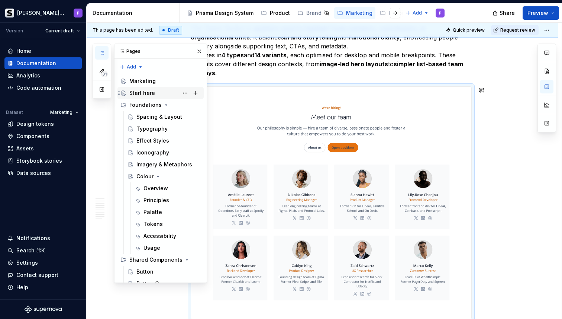
click at [155, 92] on div "Start here" at bounding box center [164, 93] width 71 height 10
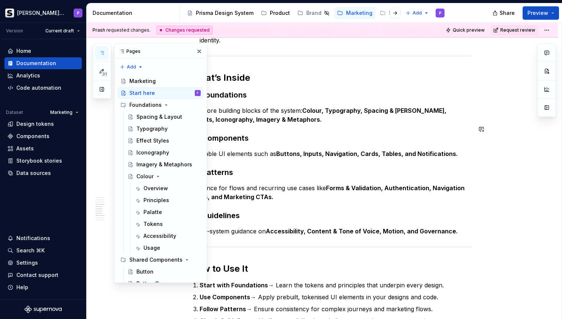
scroll to position [386, 0]
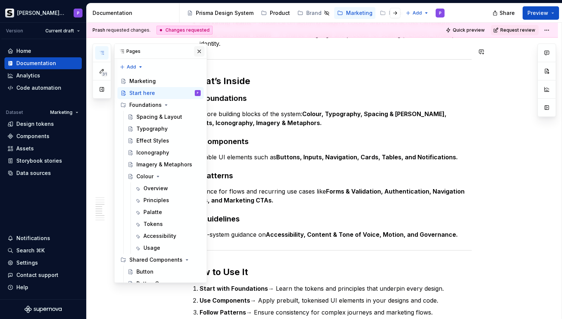
click at [200, 49] on button "button" at bounding box center [199, 51] width 10 height 10
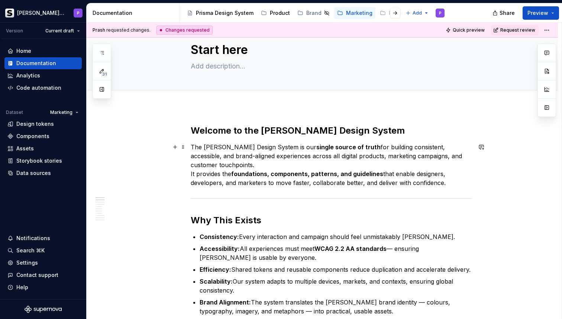
scroll to position [0, 0]
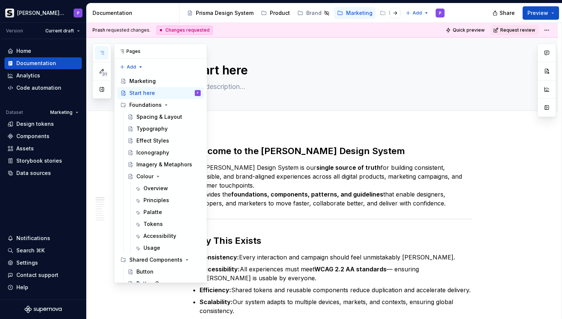
click at [102, 49] on button "button" at bounding box center [101, 52] width 13 height 13
click at [150, 85] on div "Marketing" at bounding box center [164, 81] width 71 height 10
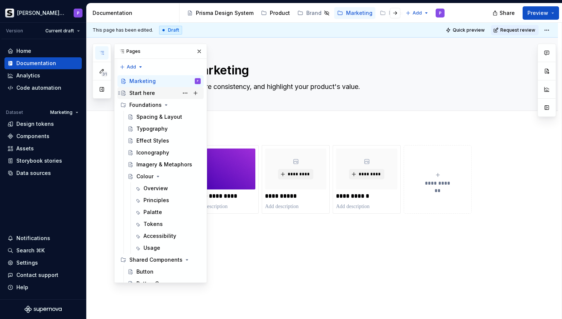
click at [153, 90] on div "Start here" at bounding box center [142, 92] width 26 height 7
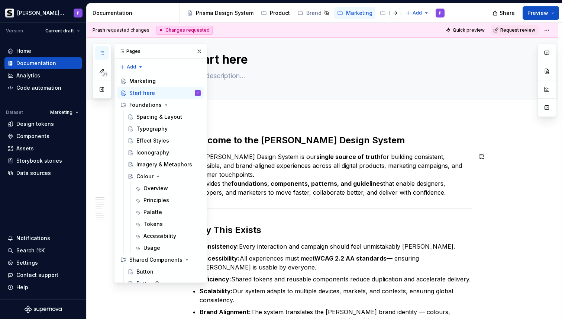
scroll to position [10, 0]
click at [218, 139] on h2 "Welcome to the [PERSON_NAME] Design System" at bounding box center [331, 141] width 281 height 12
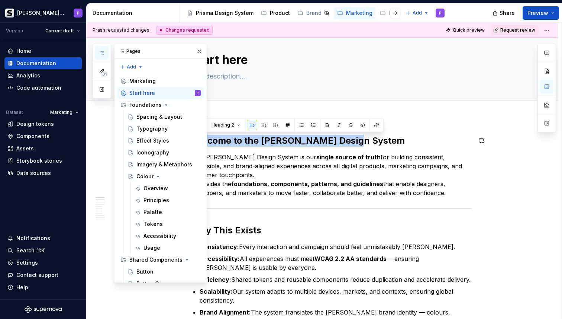
click at [218, 139] on h2 "Welcome to the [PERSON_NAME] Design System" at bounding box center [331, 141] width 281 height 12
click at [202, 48] on button "button" at bounding box center [199, 51] width 10 height 10
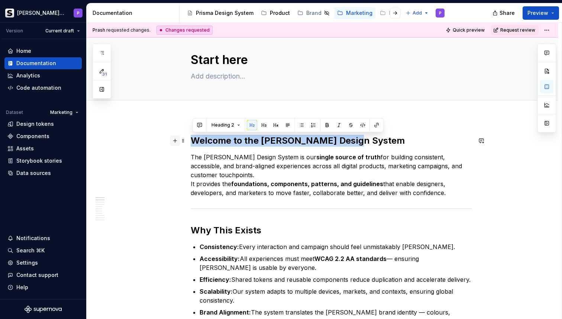
click at [180, 136] on button "button" at bounding box center [175, 140] width 10 height 10
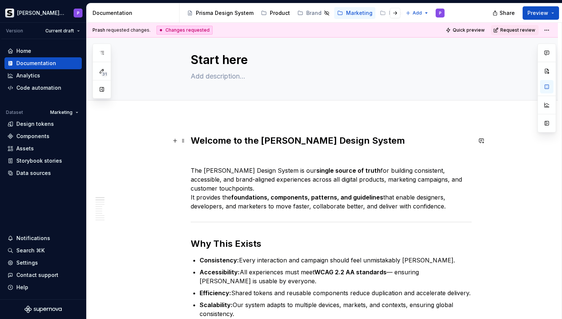
click at [198, 157] on p at bounding box center [331, 156] width 281 height 9
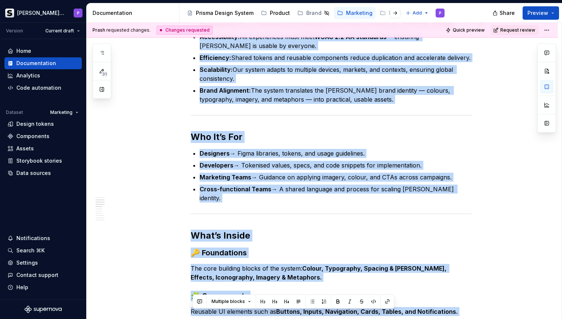
scroll to position [738, 0]
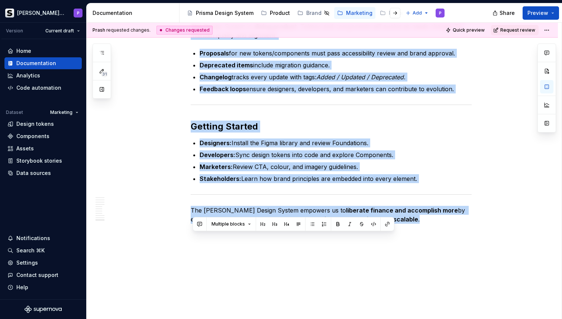
drag, startPoint x: 195, startPoint y: 139, endPoint x: 293, endPoint y: 350, distance: 232.6
click at [293, 318] on html "[PERSON_NAME] Prisma P Version Current draft Home Documentation Analytics Code …" at bounding box center [281, 159] width 562 height 319
copy div "Loremip do sit Ametc Adipis Elitse Doe Tempo Incidi Utlabo et dol magnaa enimad…"
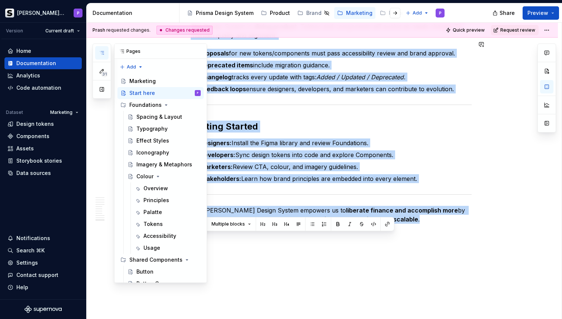
click at [104, 54] on icon "button" at bounding box center [102, 53] width 6 height 6
click at [185, 94] on button "Page tree" at bounding box center [185, 93] width 10 height 10
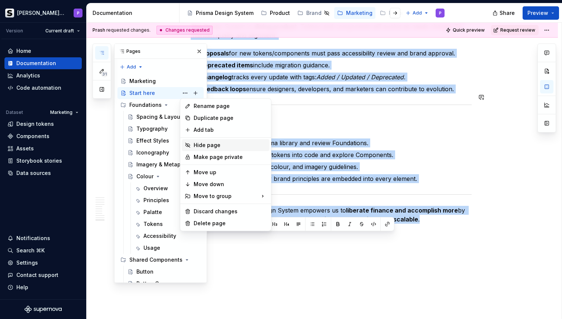
click at [201, 148] on div "Hide page" at bounding box center [230, 144] width 73 height 7
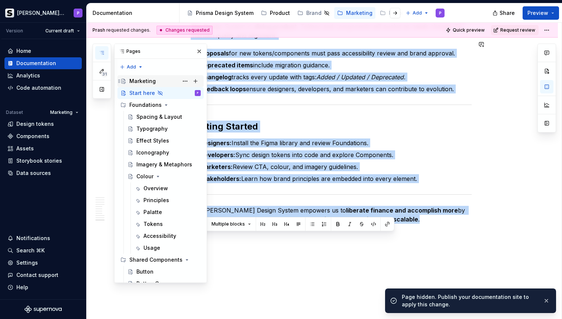
click at [145, 82] on div "Marketing" at bounding box center [142, 80] width 26 height 7
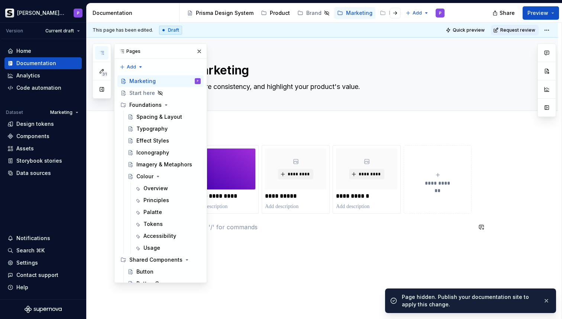
click at [275, 232] on div "**********" at bounding box center [331, 192] width 281 height 95
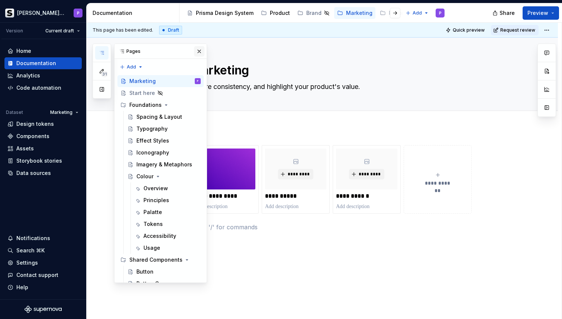
click at [200, 54] on button "button" at bounding box center [199, 51] width 10 height 10
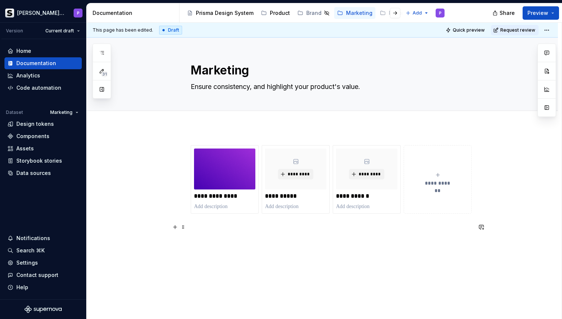
click at [211, 223] on p at bounding box center [331, 226] width 281 height 9
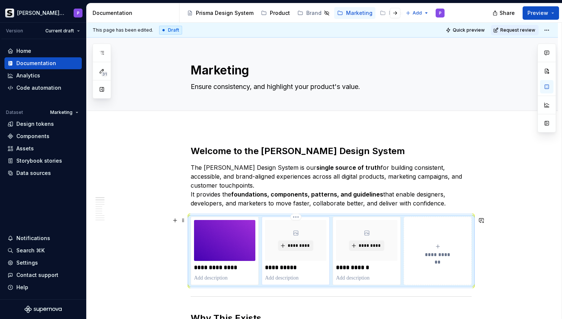
click at [316, 279] on p at bounding box center [295, 277] width 61 height 7
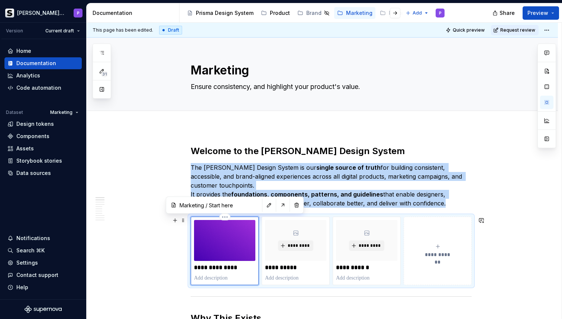
click at [248, 283] on div "**********" at bounding box center [225, 250] width 68 height 68
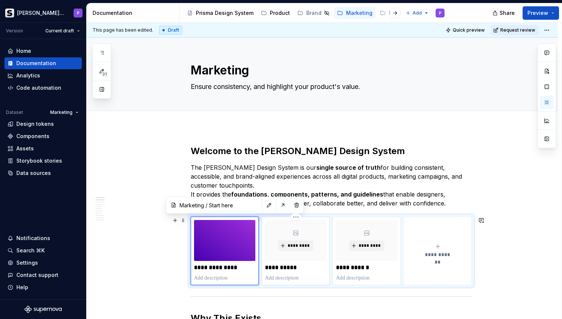
click at [295, 269] on p "**********" at bounding box center [295, 267] width 61 height 7
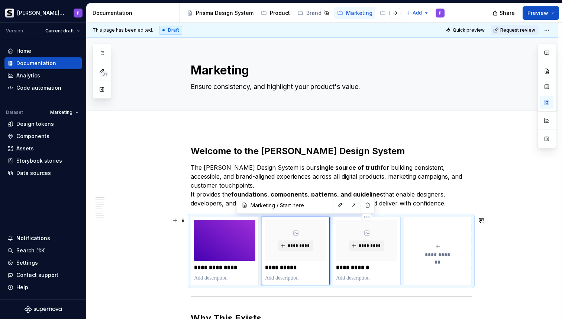
type textarea "*"
type input "Marketing / Foundations"
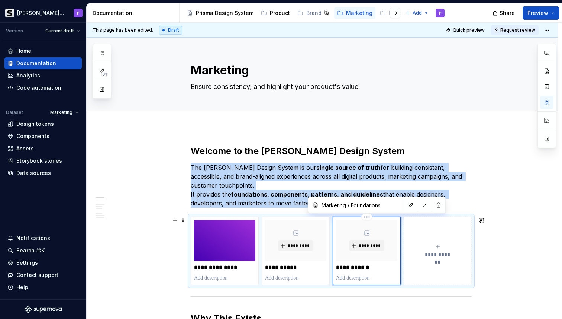
click at [392, 273] on div "**********" at bounding box center [366, 251] width 61 height 62
click at [449, 267] on button "**********" at bounding box center [438, 250] width 68 height 68
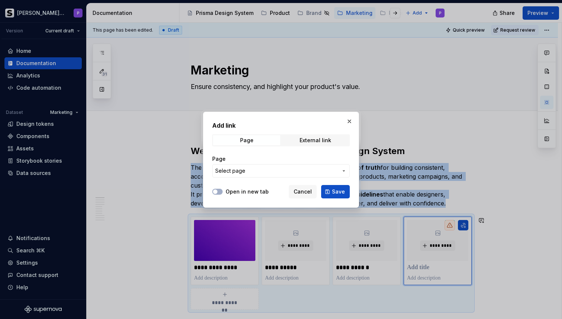
click at [306, 173] on span "Select page" at bounding box center [276, 170] width 123 height 7
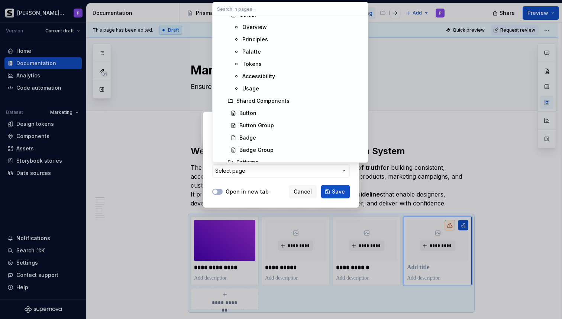
scroll to position [2809, 0]
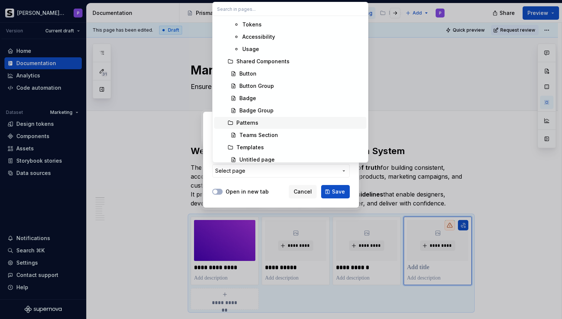
click at [253, 122] on div "Patterns" at bounding box center [248, 122] width 22 height 7
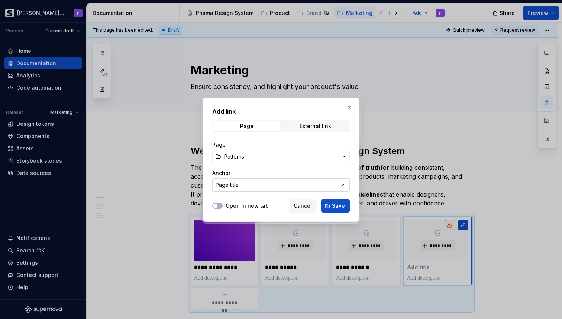
click at [253, 184] on button "Page title" at bounding box center [281, 184] width 138 height 13
click at [253, 184] on div "Add link Page External link Page Patterns Anchor Page title Open in new tab Can…" at bounding box center [281, 159] width 562 height 319
click at [338, 206] on span "Save" at bounding box center [338, 205] width 13 height 7
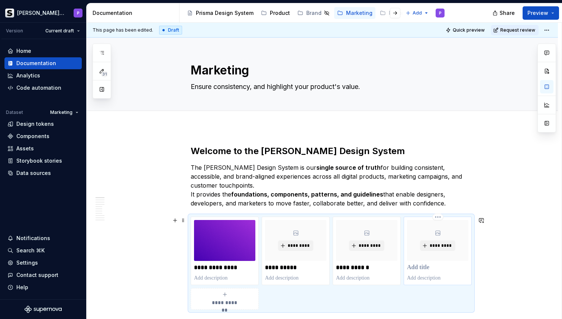
click at [426, 267] on p at bounding box center [437, 267] width 61 height 7
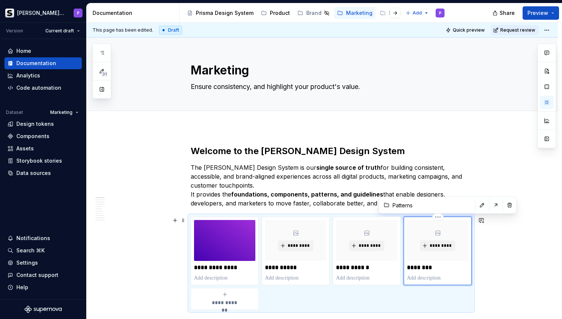
type textarea "*"
click at [448, 270] on p "**********" at bounding box center [437, 267] width 61 height 7
click at [452, 268] on p "**********" at bounding box center [437, 267] width 61 height 7
drag, startPoint x: 463, startPoint y: 268, endPoint x: 432, endPoint y: 267, distance: 30.9
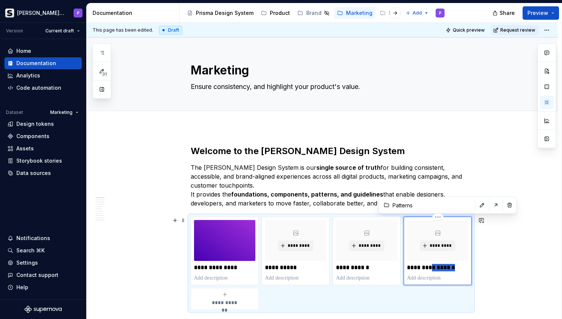
click at [432, 267] on p "**********" at bounding box center [437, 267] width 61 height 7
click at [392, 267] on p "**********" at bounding box center [366, 267] width 61 height 7
type textarea "*"
type input "Marketing / Foundations"
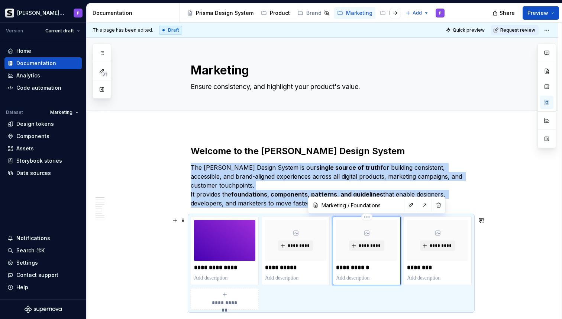
click at [364, 273] on div "**********" at bounding box center [366, 251] width 61 height 62
click at [406, 203] on button "button" at bounding box center [411, 205] width 10 height 10
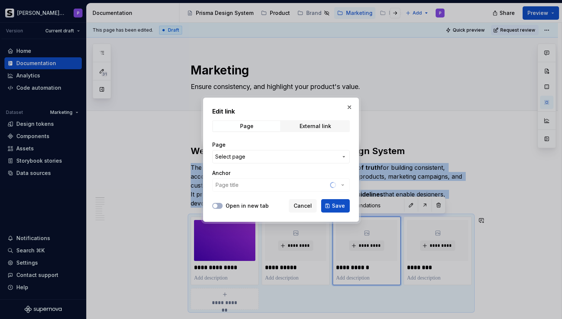
click at [241, 158] on span "Select page" at bounding box center [230, 156] width 30 height 7
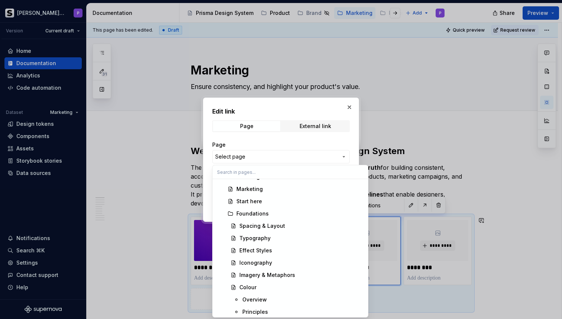
scroll to position [2671, 0]
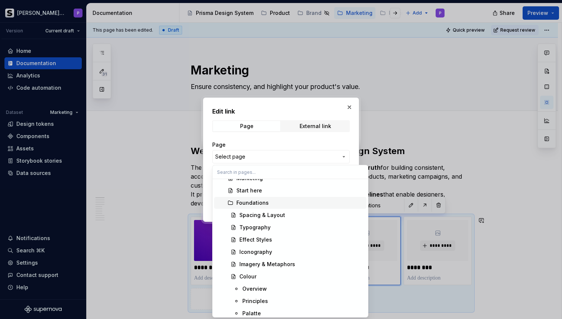
click at [262, 203] on div "Foundations" at bounding box center [253, 202] width 32 height 7
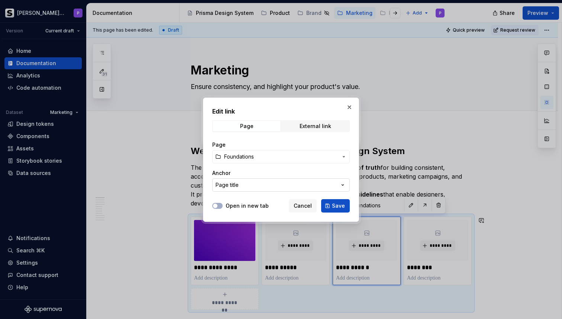
click at [321, 182] on button "Page title" at bounding box center [281, 184] width 138 height 13
click at [317, 176] on div "Edit link Page External link Page Foundations Anchor Page title Open in new tab…" at bounding box center [281, 159] width 562 height 319
click at [336, 207] on span "Save" at bounding box center [338, 205] width 13 height 7
type textarea "*"
type input "Foundations"
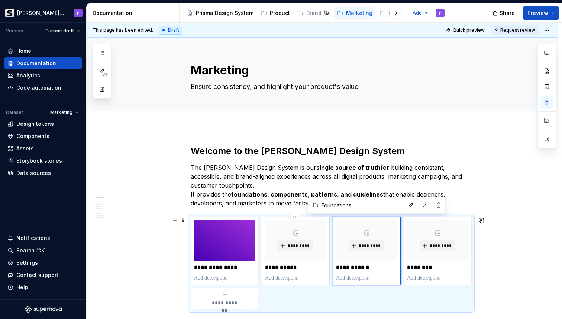
type textarea "*"
type input "Marketing / Start here"
click at [314, 272] on div "**********" at bounding box center [295, 251] width 61 height 62
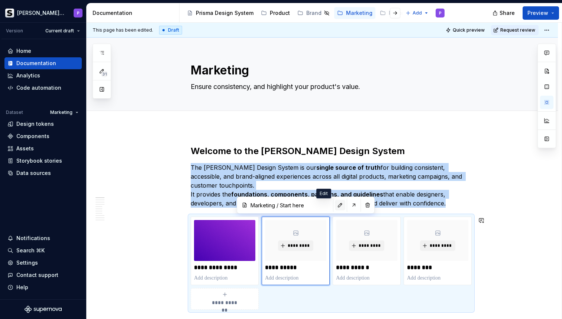
click at [335, 204] on button "button" at bounding box center [340, 205] width 10 height 10
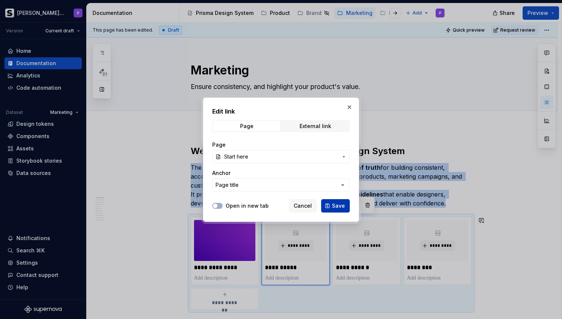
click at [342, 206] on span "Save" at bounding box center [338, 205] width 13 height 7
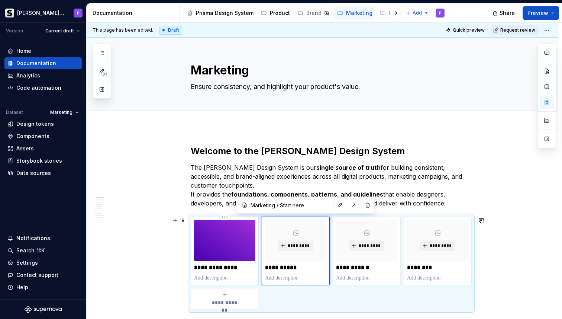
click at [253, 276] on p at bounding box center [224, 277] width 61 height 7
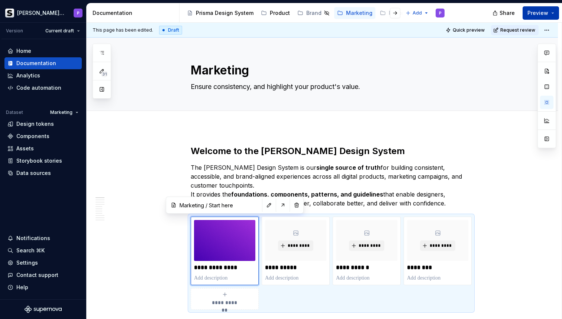
click at [539, 12] on span "Preview" at bounding box center [538, 12] width 21 height 7
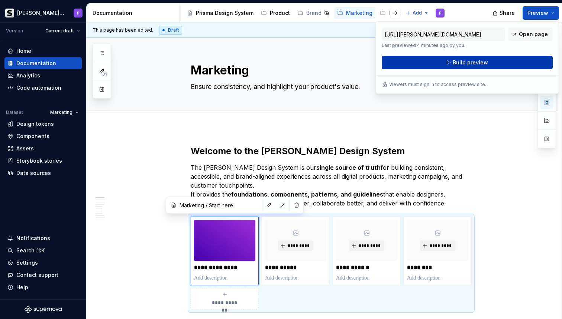
click at [483, 62] on span "Build preview" at bounding box center [470, 62] width 35 height 7
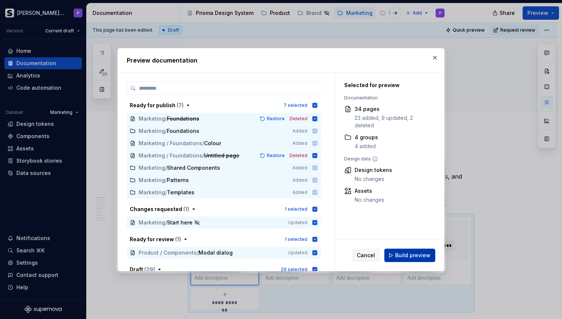
click at [405, 254] on span "Build preview" at bounding box center [412, 254] width 35 height 7
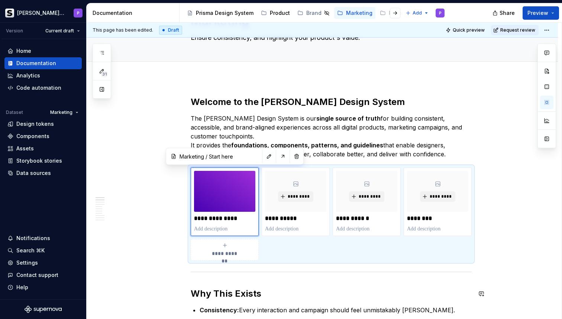
scroll to position [32, 0]
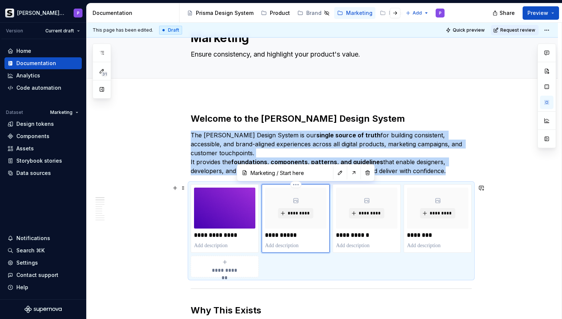
click at [330, 248] on div "**********" at bounding box center [296, 218] width 68 height 68
click at [363, 173] on button "button" at bounding box center [368, 172] width 10 height 10
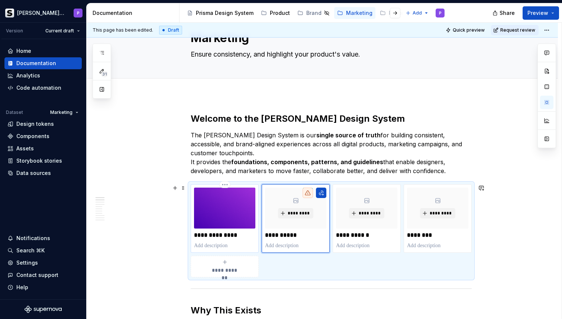
click at [248, 245] on p at bounding box center [224, 245] width 61 height 7
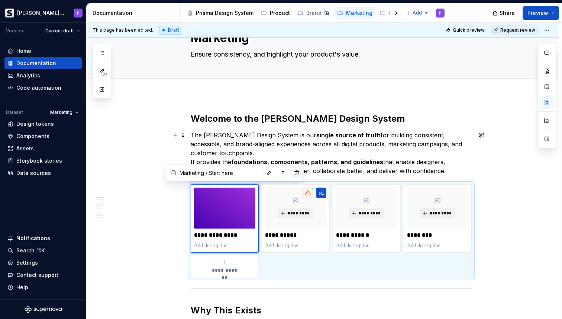
click at [292, 172] on button "button" at bounding box center [297, 172] width 10 height 10
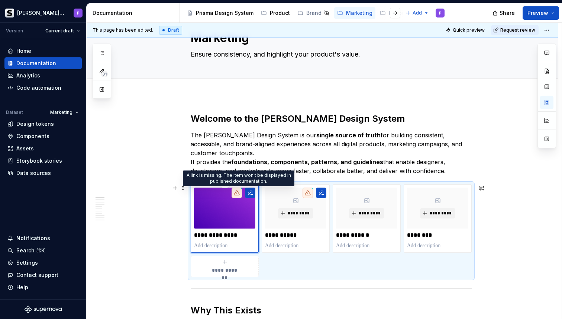
click at [240, 195] on icon at bounding box center [237, 193] width 6 height 6
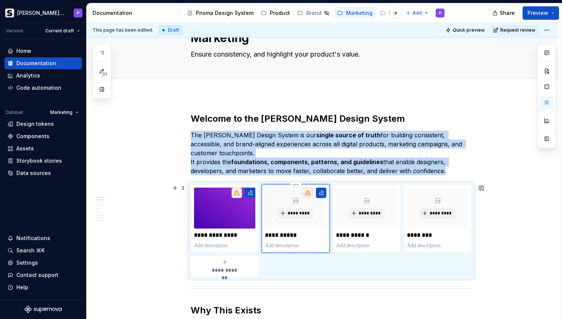
click at [330, 238] on div "**********" at bounding box center [296, 218] width 68 height 68
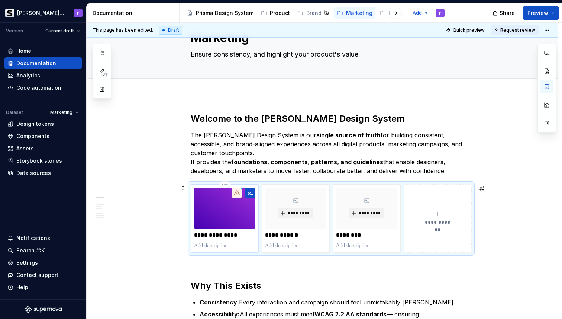
click at [238, 234] on p "**********" at bounding box center [224, 234] width 61 height 7
click at [256, 248] on p at bounding box center [224, 245] width 61 height 7
click at [299, 252] on div "**********" at bounding box center [296, 218] width 68 height 68
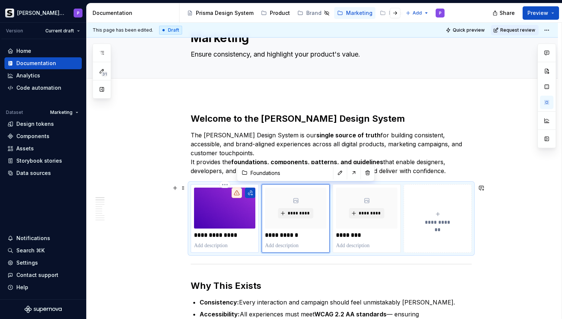
click at [253, 248] on p at bounding box center [224, 245] width 61 height 7
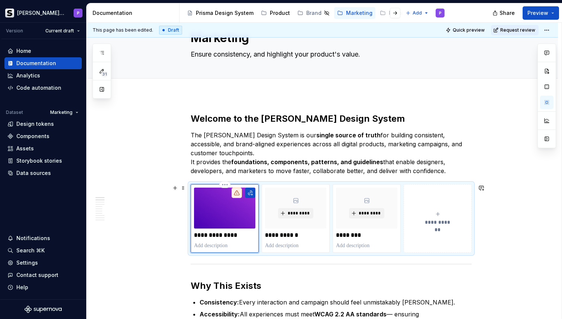
click at [256, 249] on p at bounding box center [224, 245] width 61 height 7
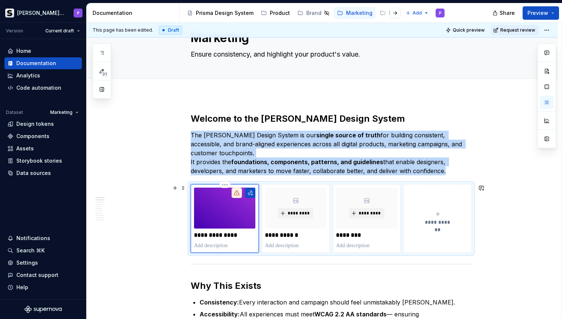
click at [259, 250] on div "**********" at bounding box center [225, 218] width 68 height 68
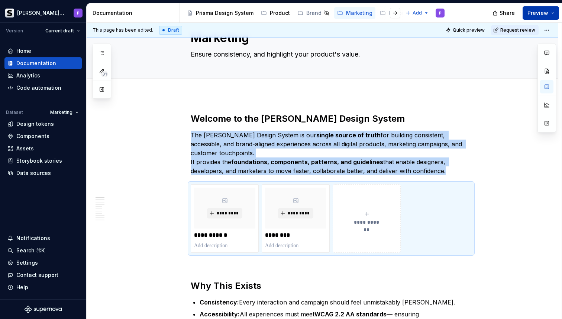
click at [534, 11] on span "Preview" at bounding box center [538, 12] width 21 height 7
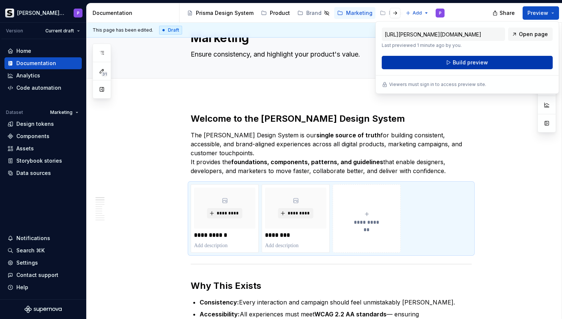
click at [503, 65] on button "Build preview" at bounding box center [467, 62] width 171 height 13
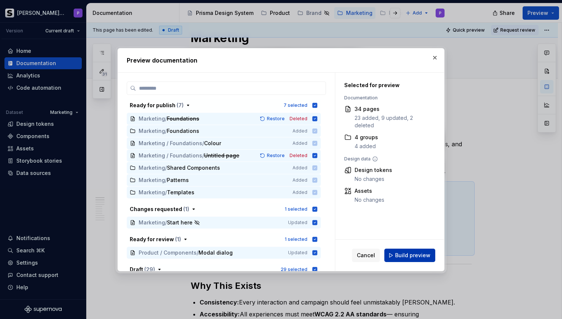
click at [431, 254] on button "Build preview" at bounding box center [410, 254] width 51 height 13
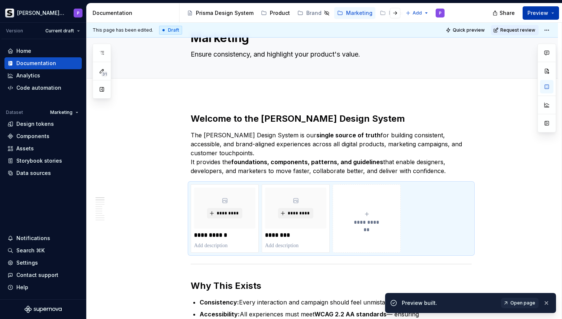
click at [553, 13] on button "Preview" at bounding box center [541, 12] width 36 height 13
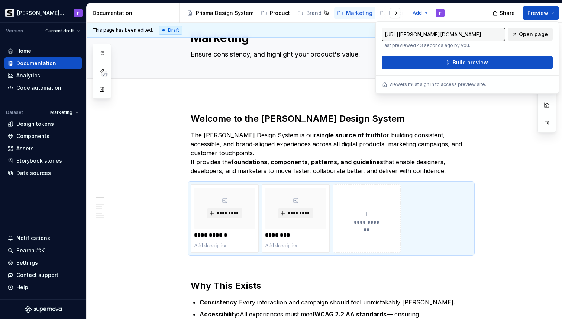
click at [528, 32] on span "Open page" at bounding box center [533, 33] width 29 height 7
type textarea "*"
